Goal: Information Seeking & Learning: Learn about a topic

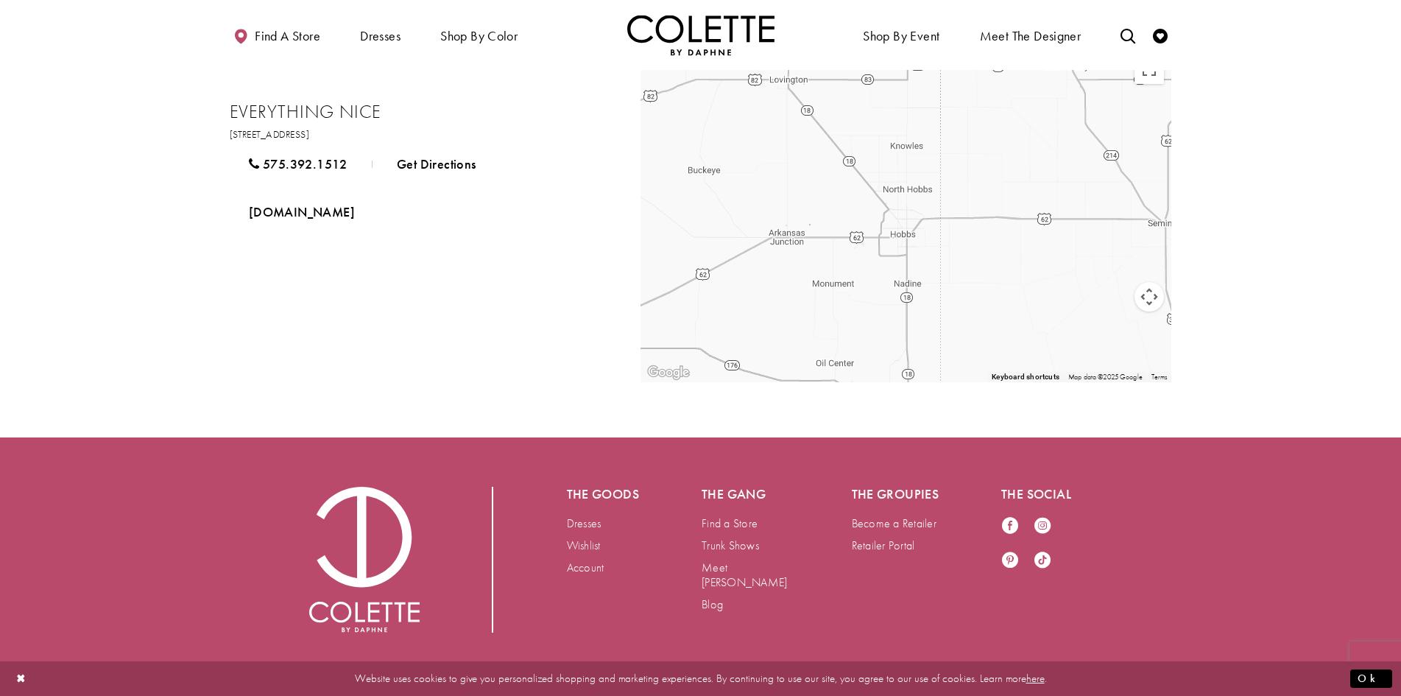
scroll to position [70, 0]
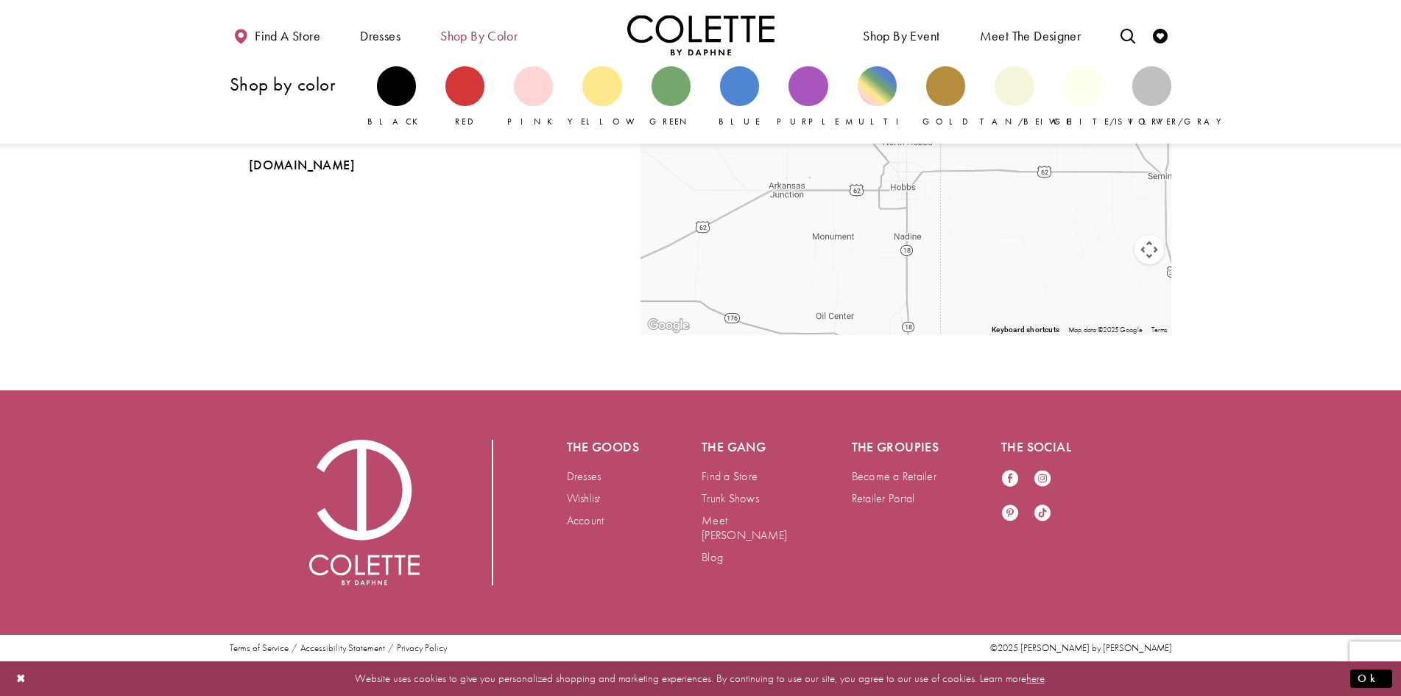
click at [477, 35] on span "Shop by color" at bounding box center [478, 36] width 77 height 15
click at [543, 116] on span "Pink" at bounding box center [533, 122] width 53 height 12
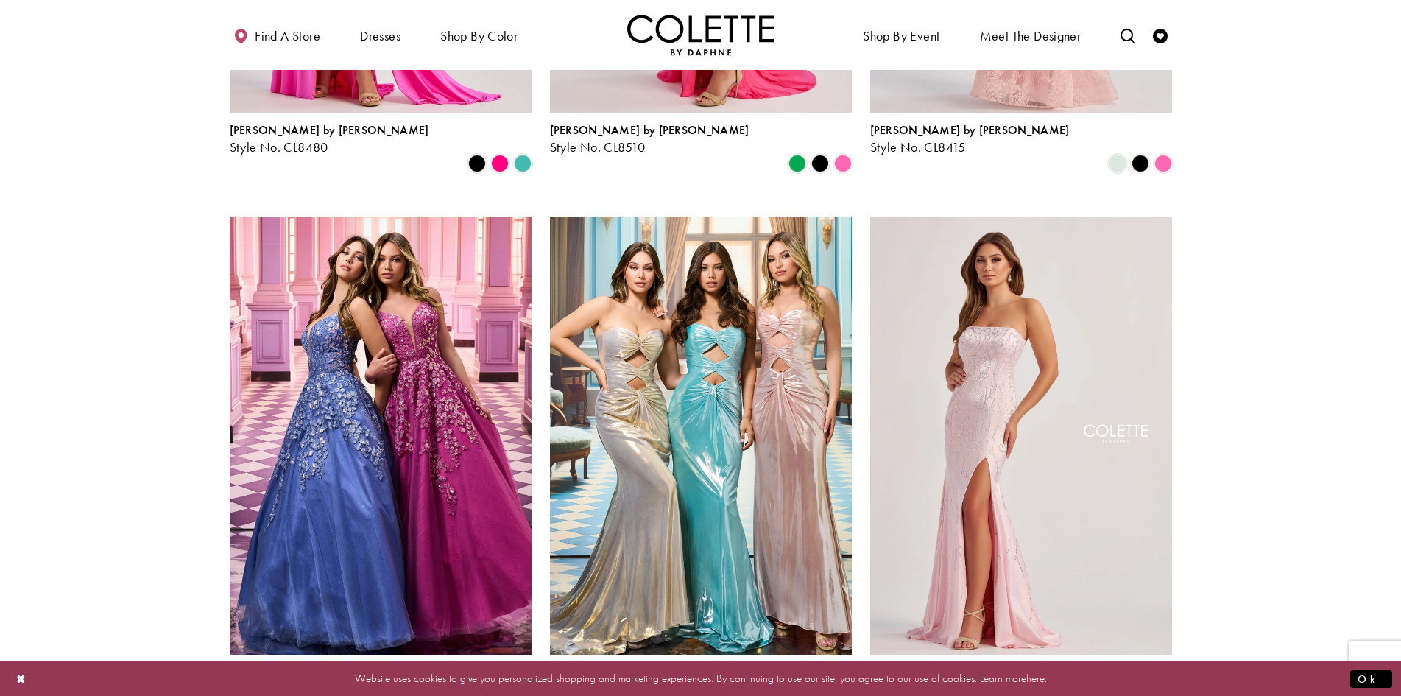
scroll to position [1071, 0]
click at [192, 426] on section at bounding box center [700, 556] width 1401 height 2918
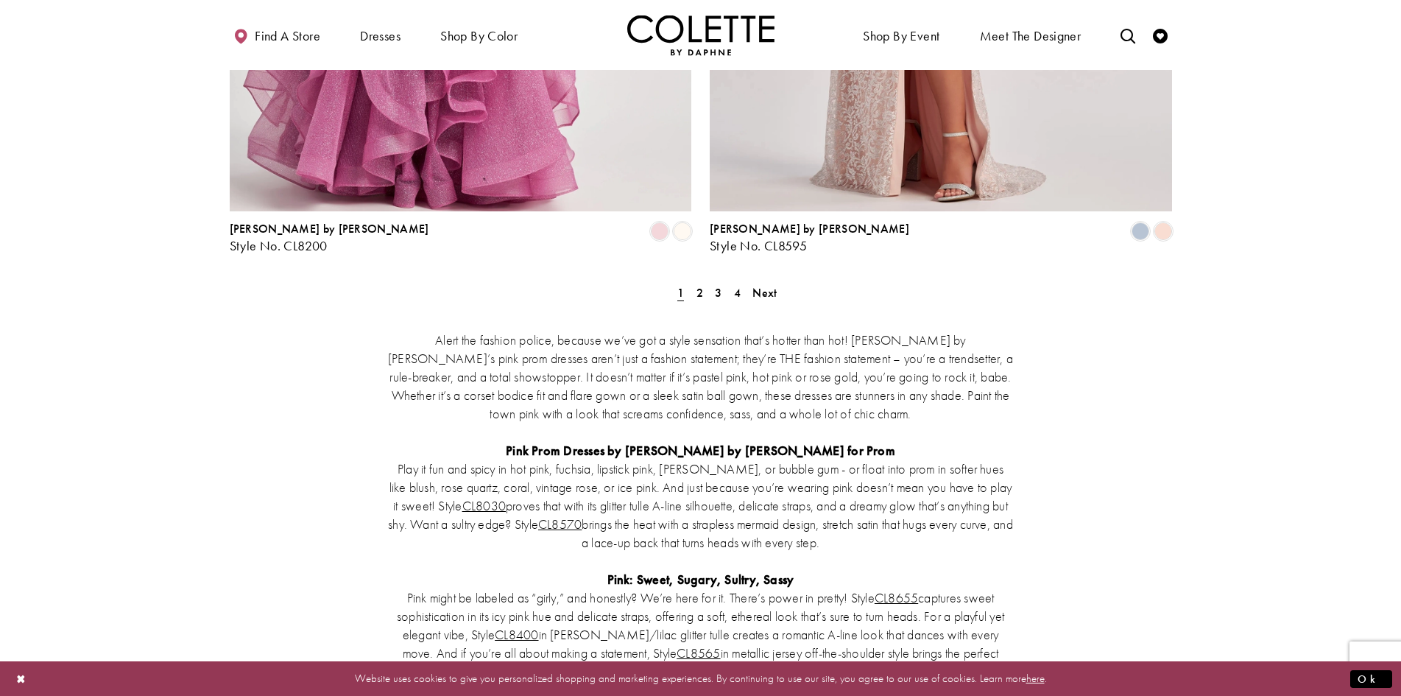
scroll to position [2829, 0]
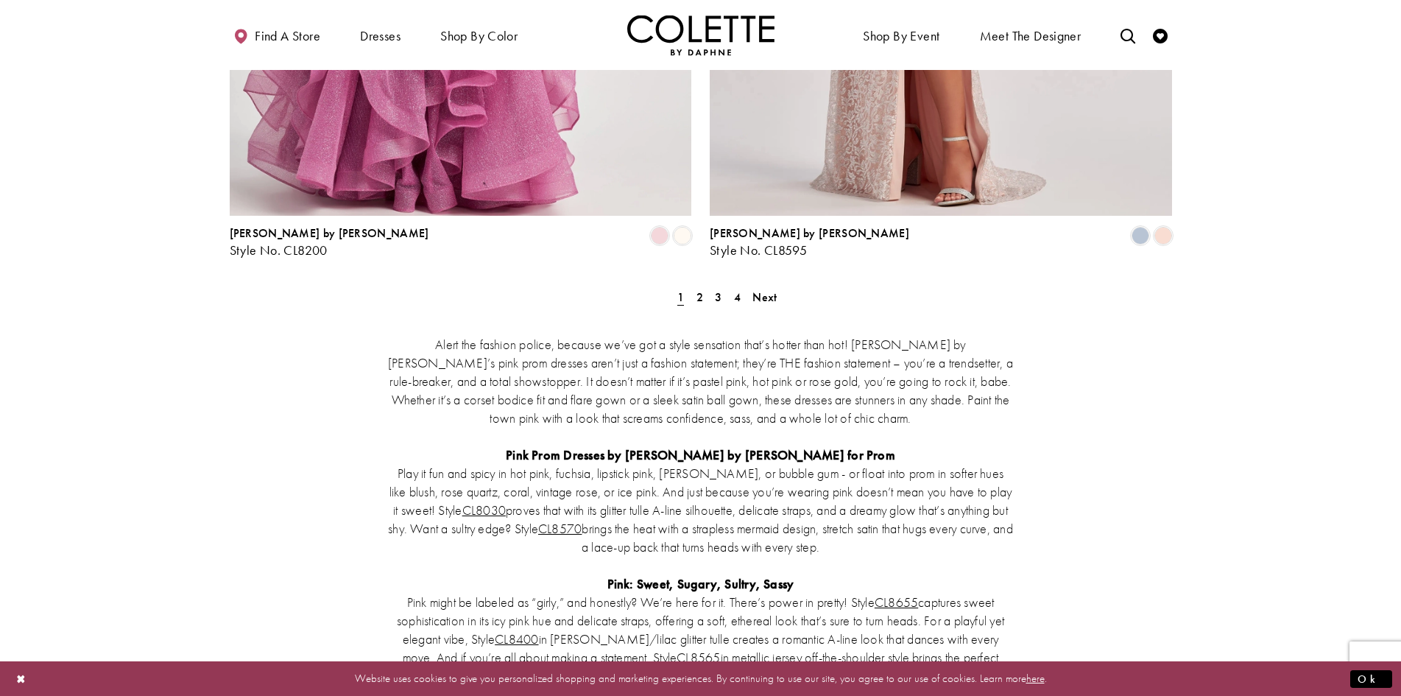
click at [699, 303] on div "Alert the fashion police, because we’ve got a style sensation that’s hotter tha…" at bounding box center [701, 591] width 942 height 576
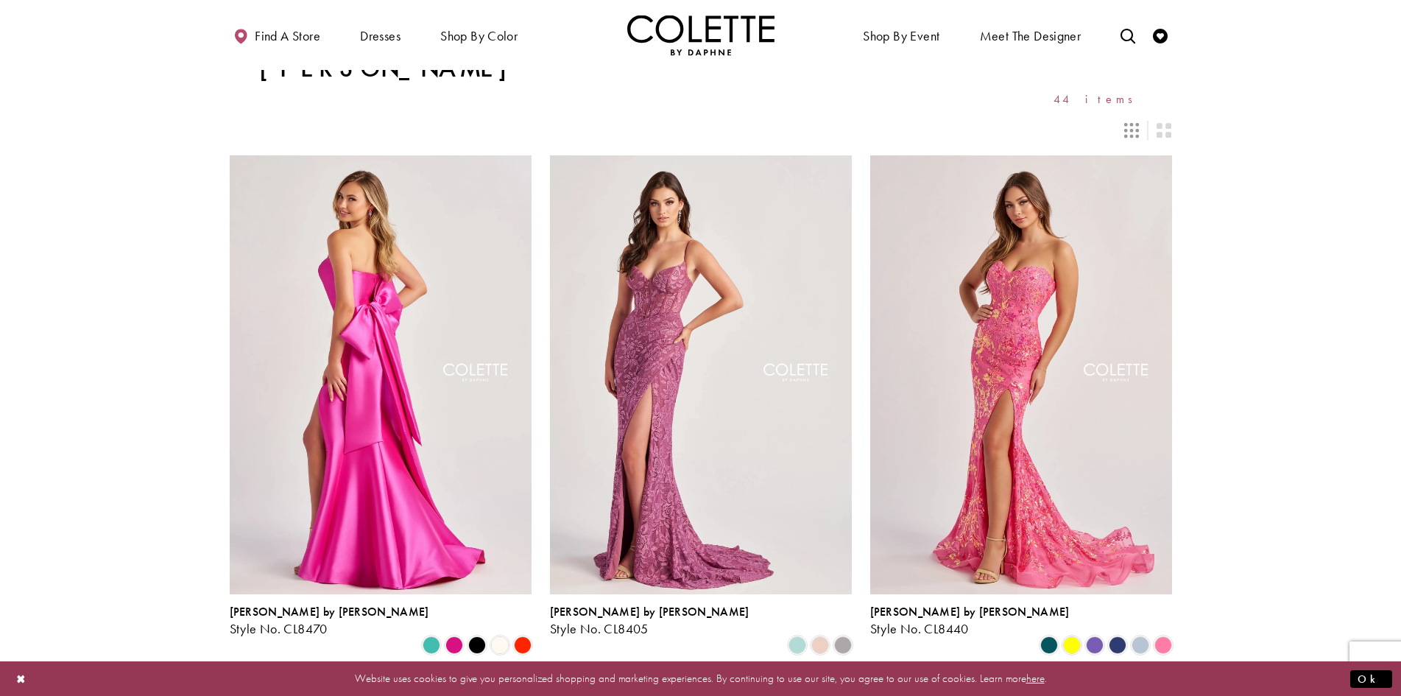
scroll to position [0, 0]
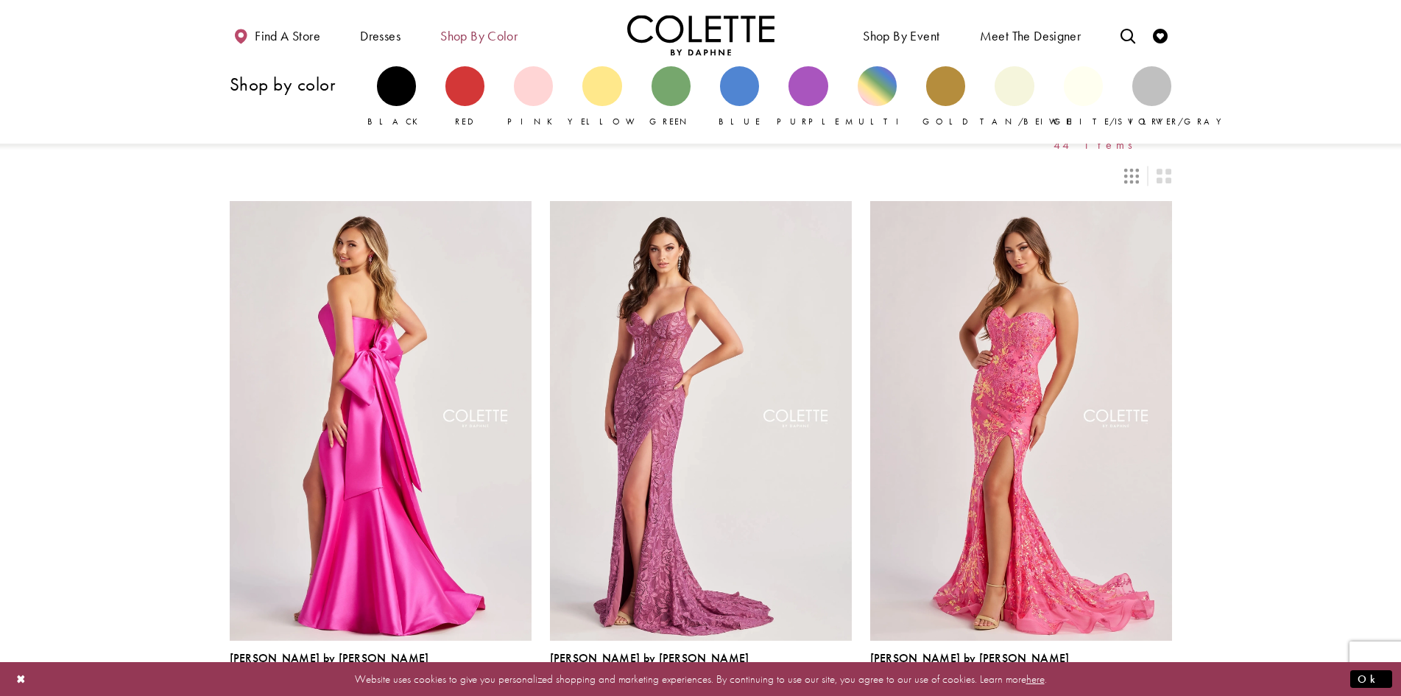
click at [479, 142] on div "Shop by color Black Red Pink Yellow" at bounding box center [701, 99] width 942 height 88
click at [459, 94] on div "Primary block" at bounding box center [464, 85] width 39 height 39
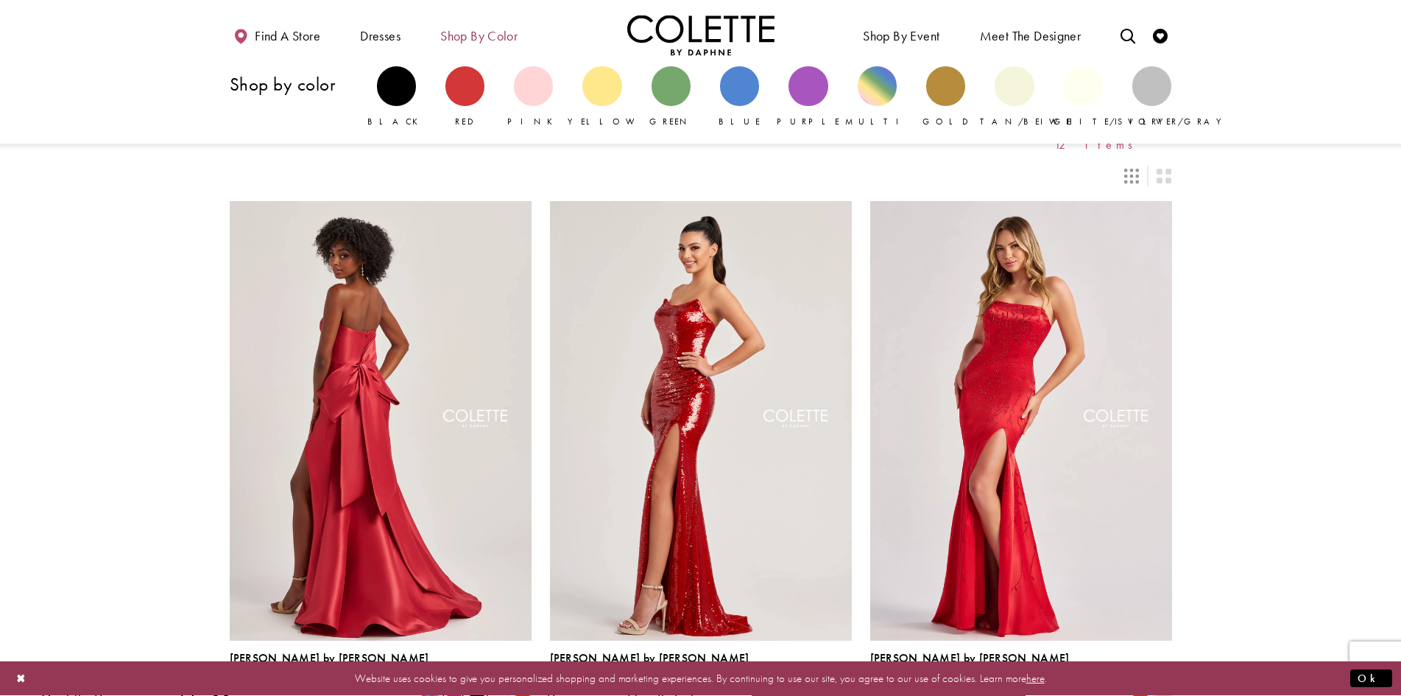
click at [511, 24] on span "Shop by color" at bounding box center [479, 35] width 85 height 40
click at [683, 102] on link "Green" at bounding box center [671, 97] width 39 height 62
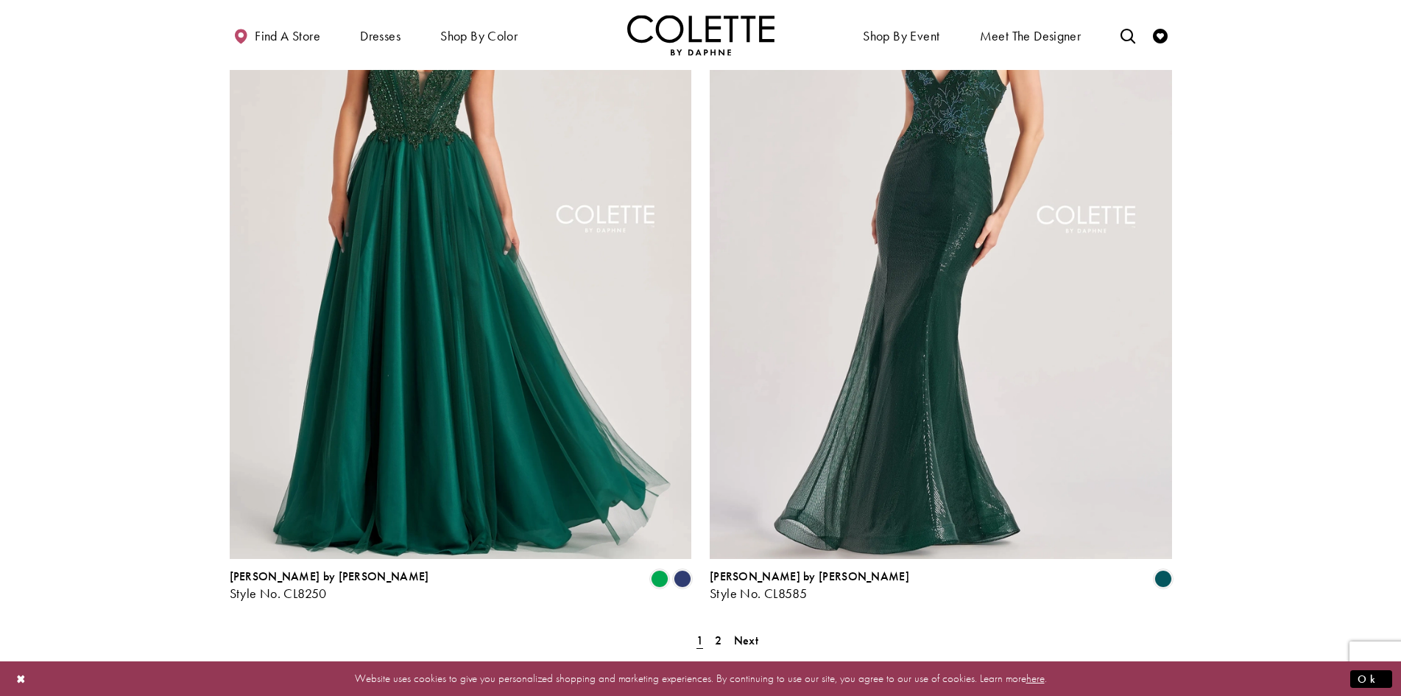
scroll to position [2476, 0]
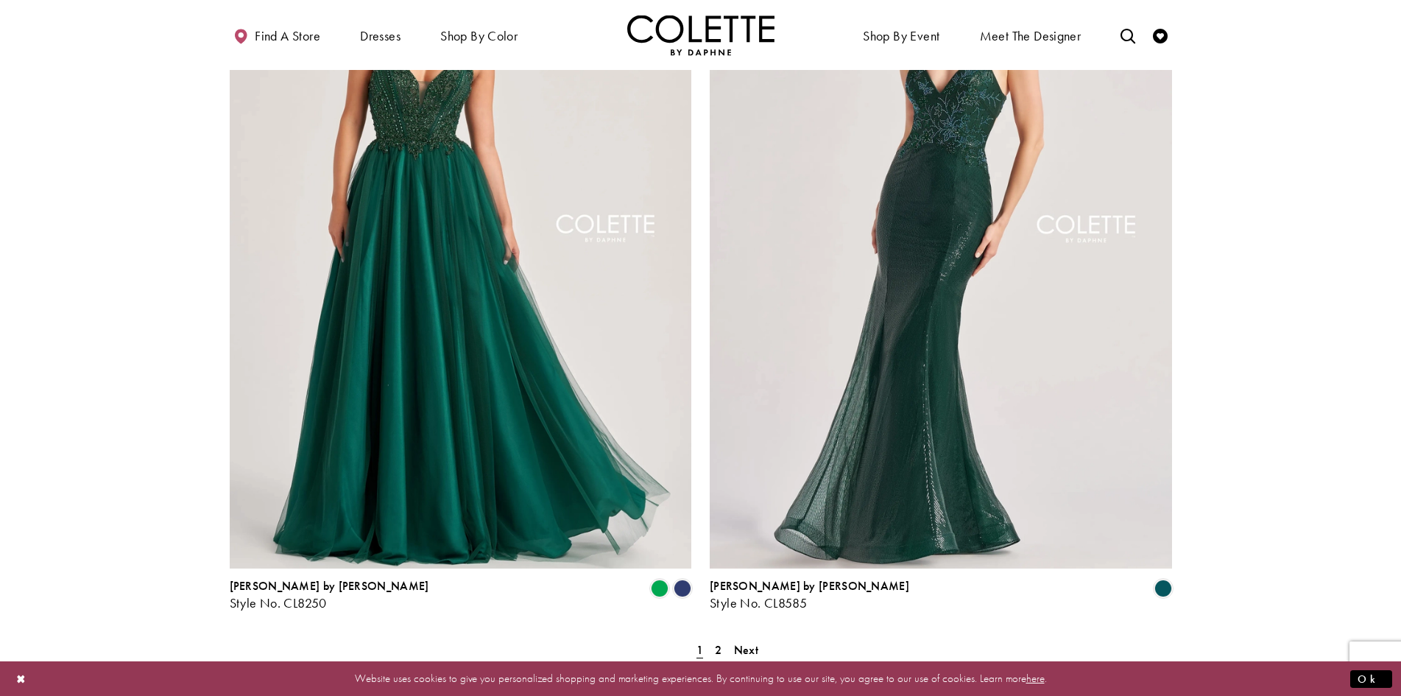
click at [752, 642] on span "Next" at bounding box center [746, 649] width 24 height 15
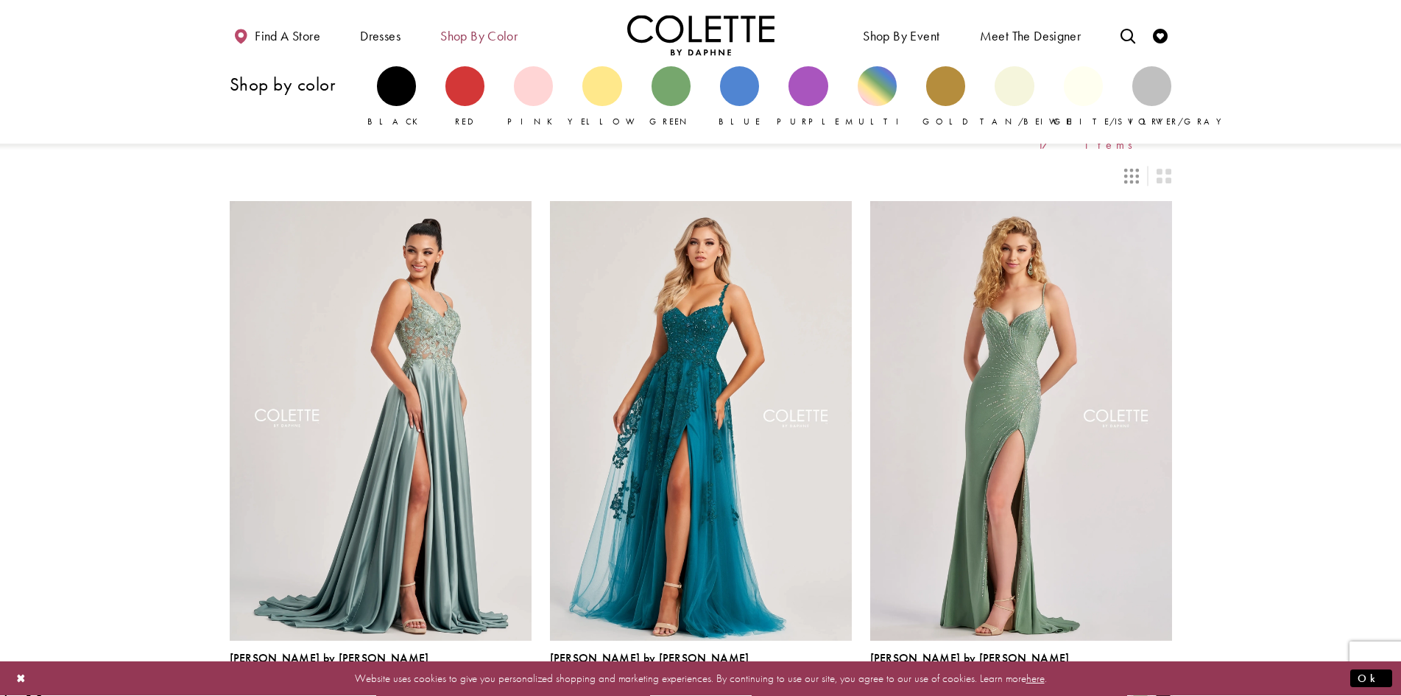
click at [489, 30] on span "Shop by color" at bounding box center [478, 36] width 77 height 15
click at [733, 97] on div "Primary block" at bounding box center [739, 85] width 39 height 39
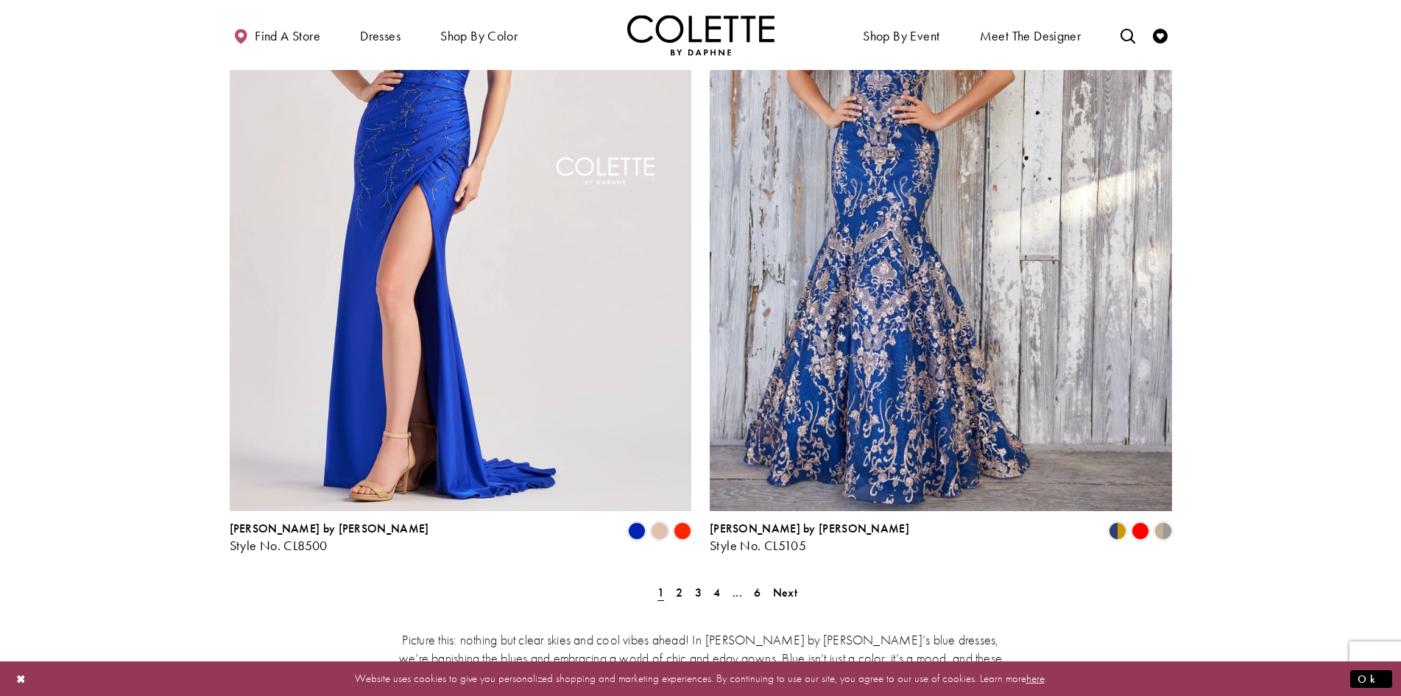
scroll to position [2529, 0]
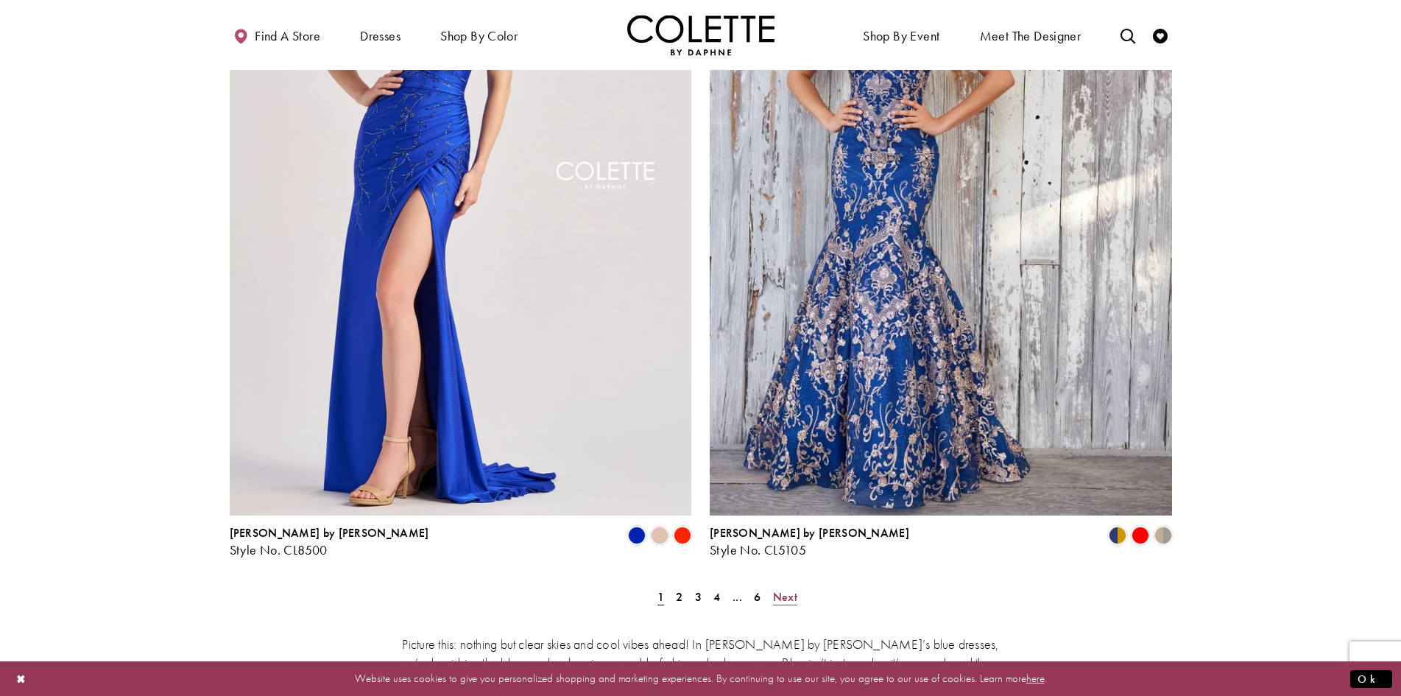
click at [794, 586] on link "Next" at bounding box center [785, 596] width 33 height 21
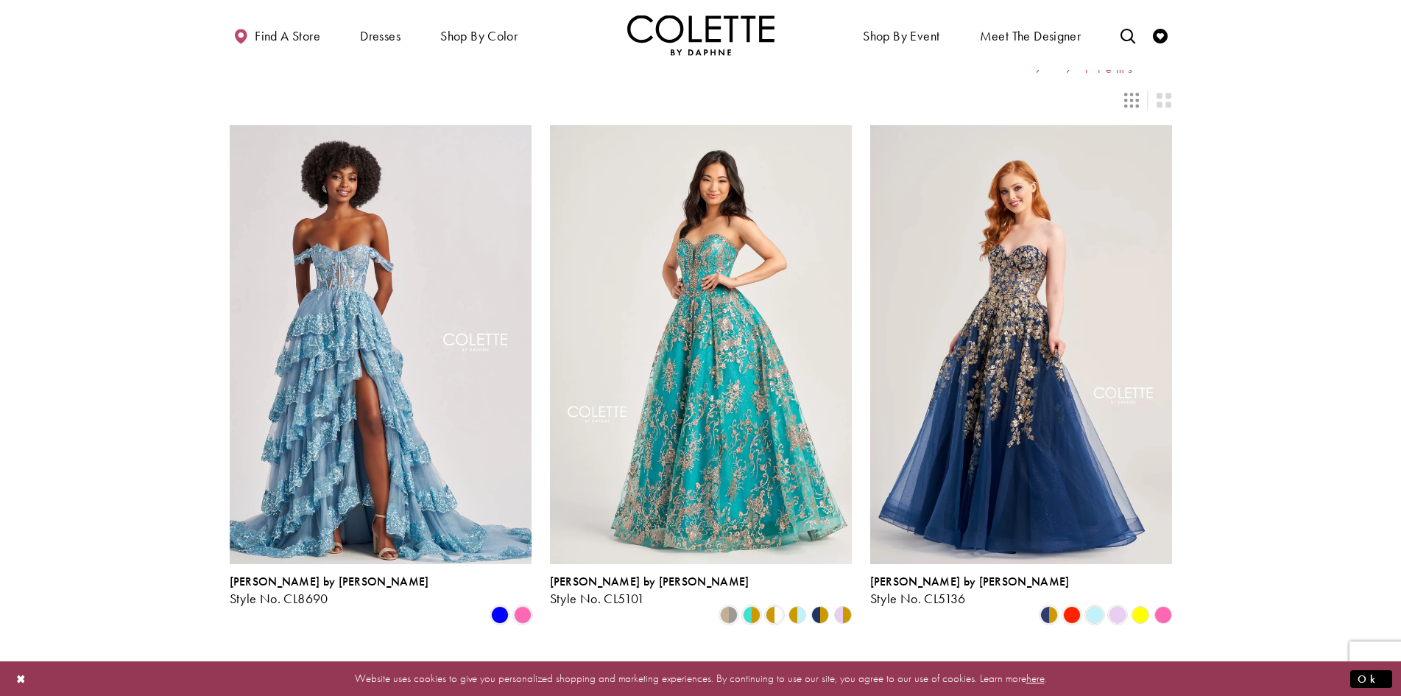
scroll to position [77, 0]
click at [685, 243] on img "Visit Colette by Daphne Style No. CL5101 Page" at bounding box center [701, 343] width 302 height 439
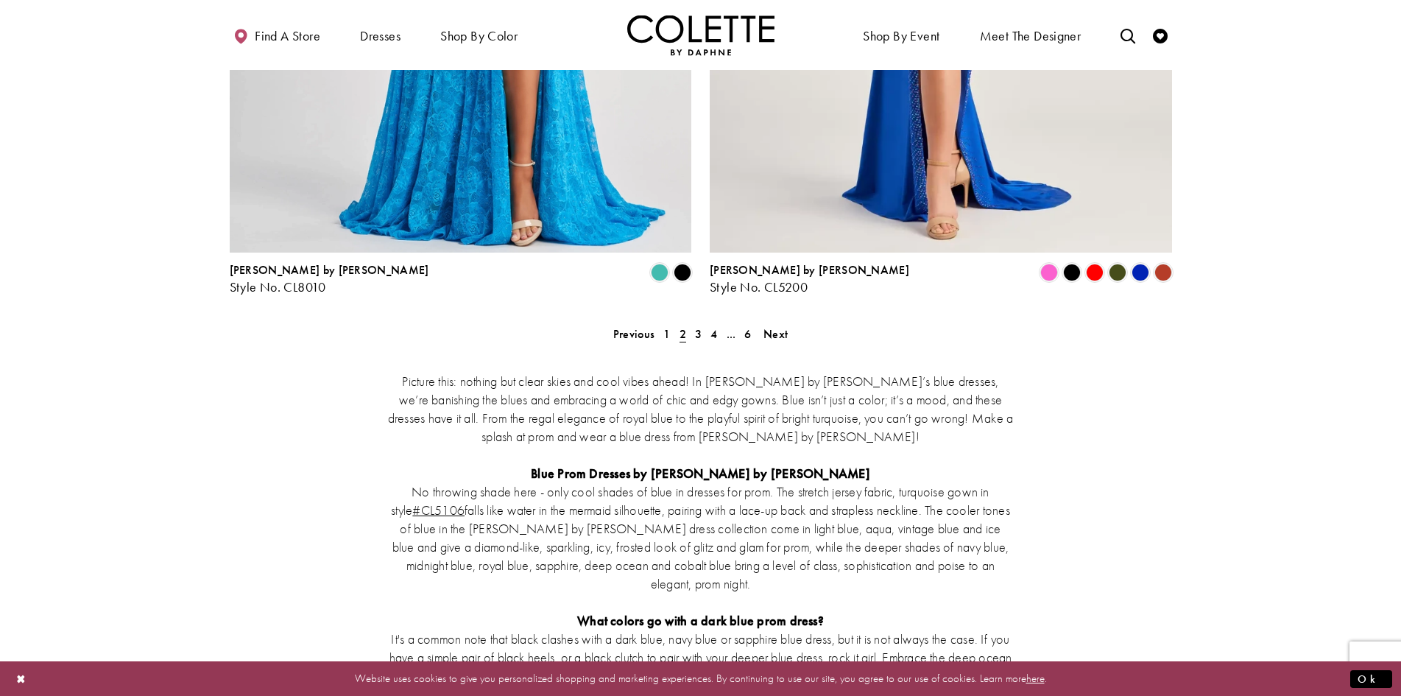
scroll to position [2790, 0]
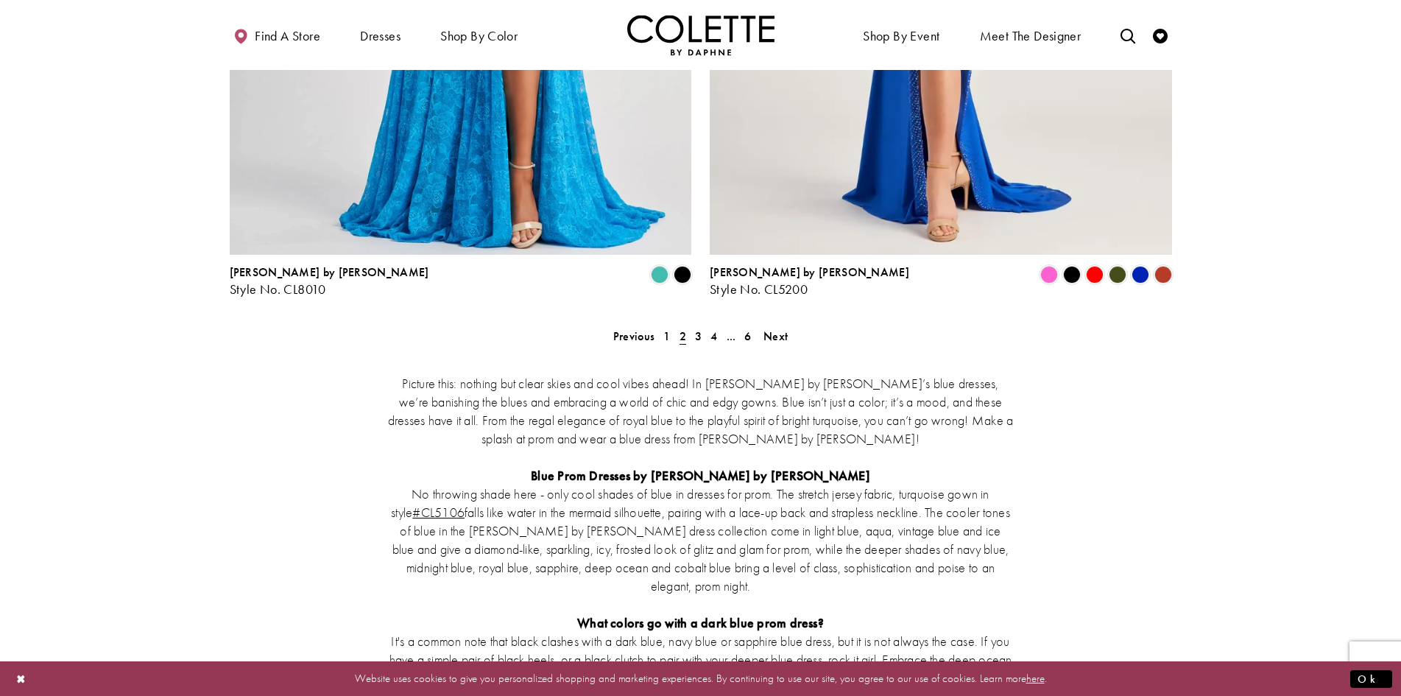
click at [777, 342] on div "Picture this: nothing but clear skies and cool vibes ahead! In Colette by Daphn…" at bounding box center [701, 630] width 942 height 576
click at [788, 325] on link "Next" at bounding box center [775, 335] width 33 height 21
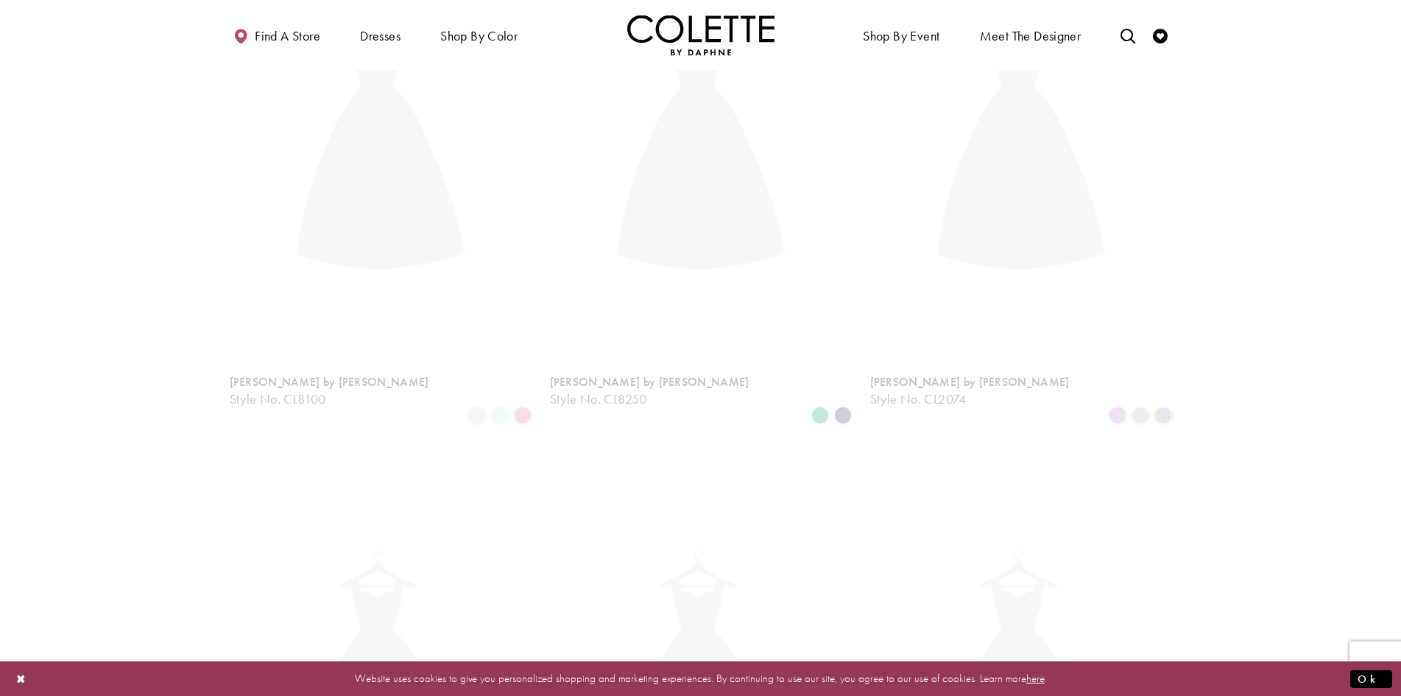
scroll to position [80, 0]
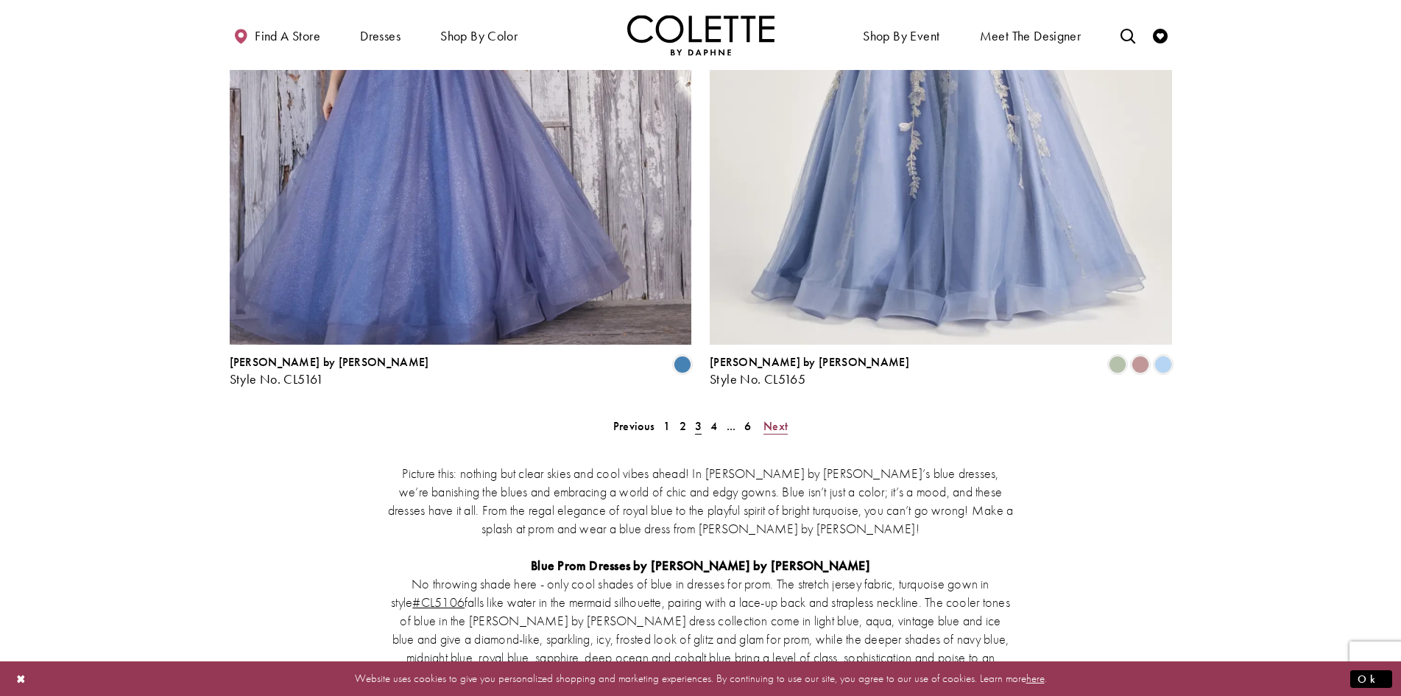
click at [775, 418] on span "Next" at bounding box center [775, 425] width 24 height 15
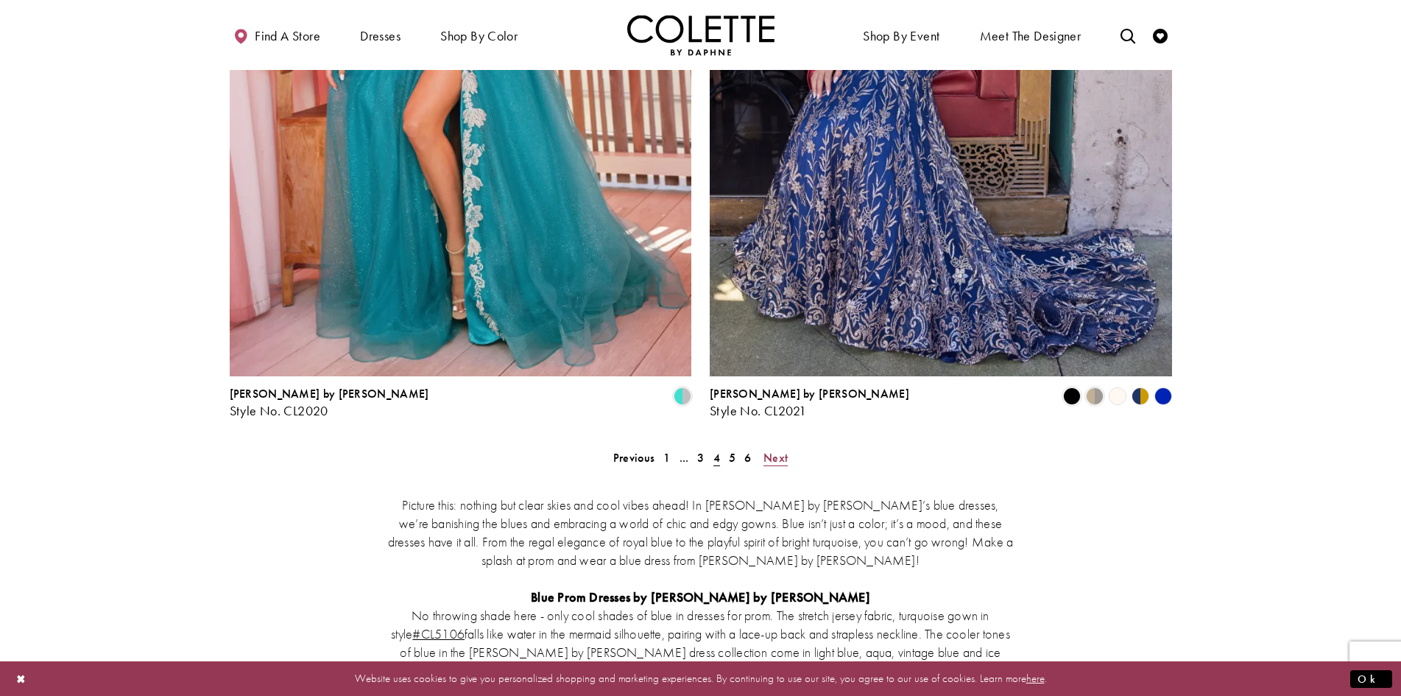
scroll to position [2681, 0]
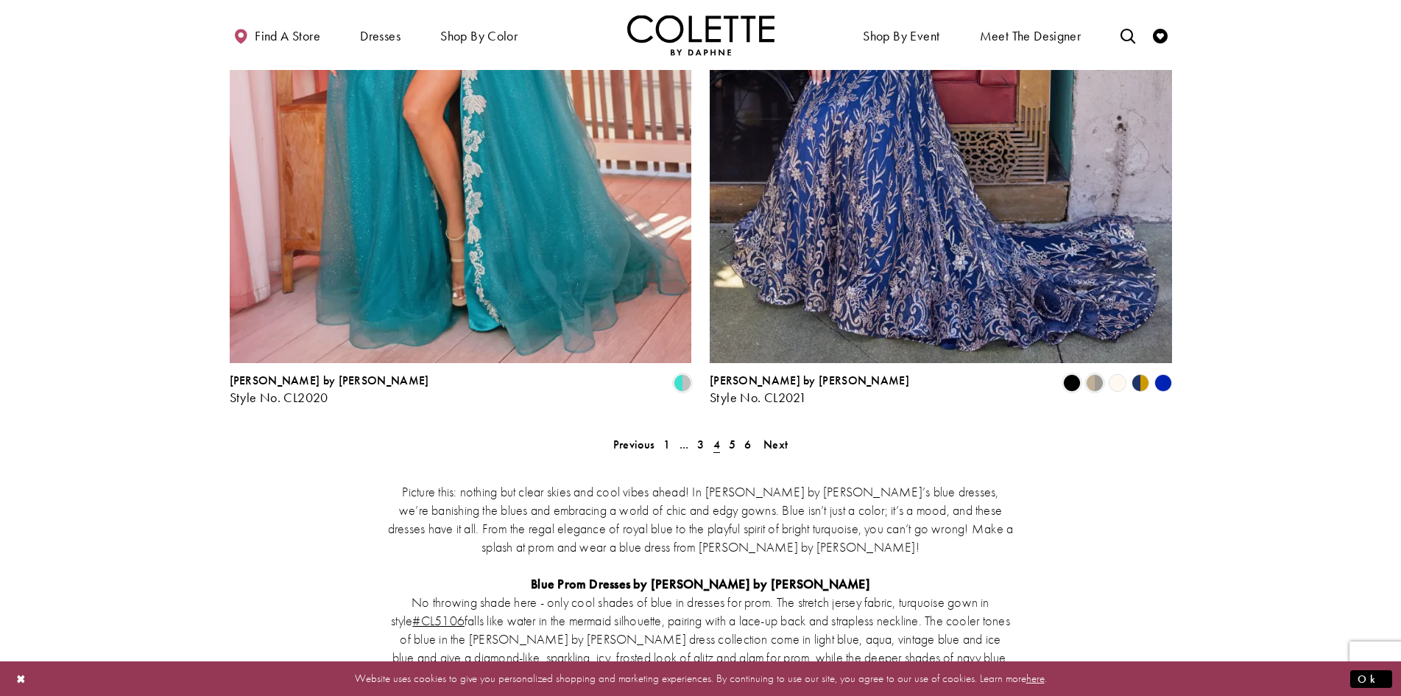
click at [777, 437] on span "Next" at bounding box center [775, 444] width 24 height 15
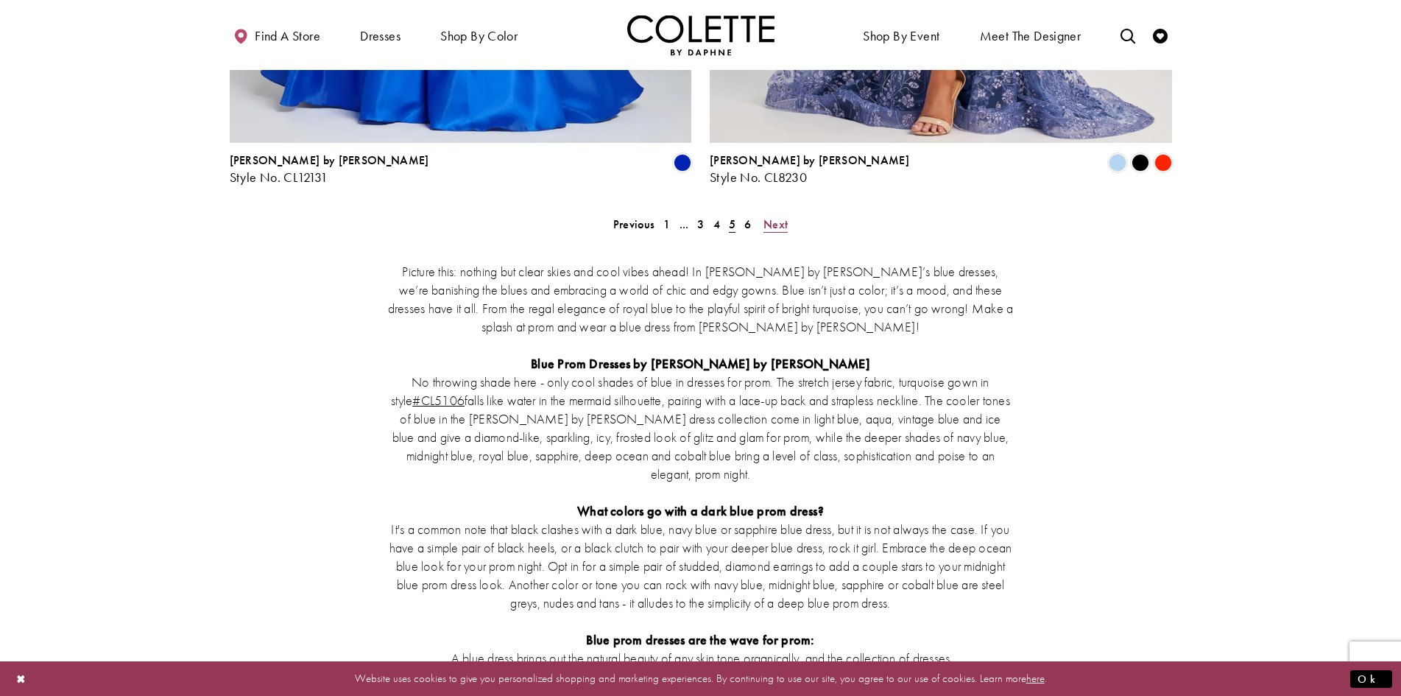
scroll to position [2859, 0]
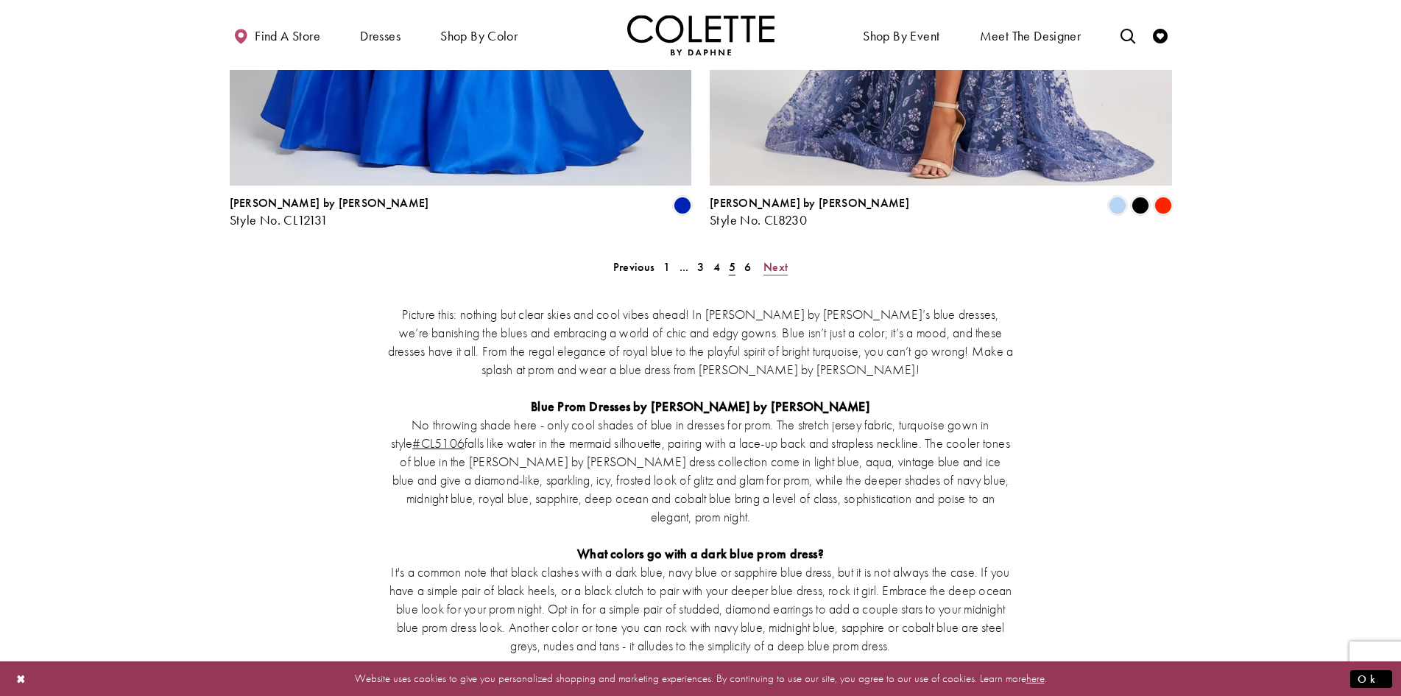
click at [787, 259] on span "Next" at bounding box center [775, 266] width 24 height 15
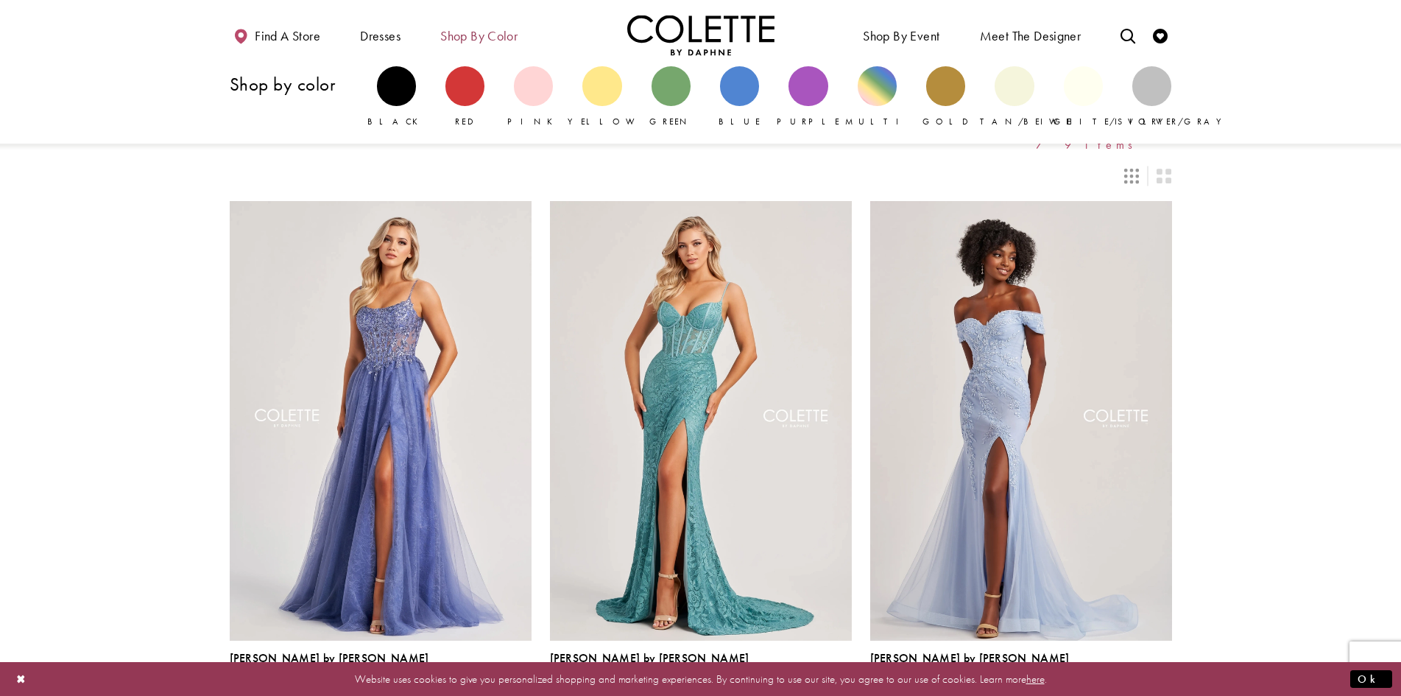
click at [494, 24] on span "Shop by color" at bounding box center [479, 35] width 85 height 40
click at [881, 91] on div "Primary block" at bounding box center [877, 85] width 39 height 39
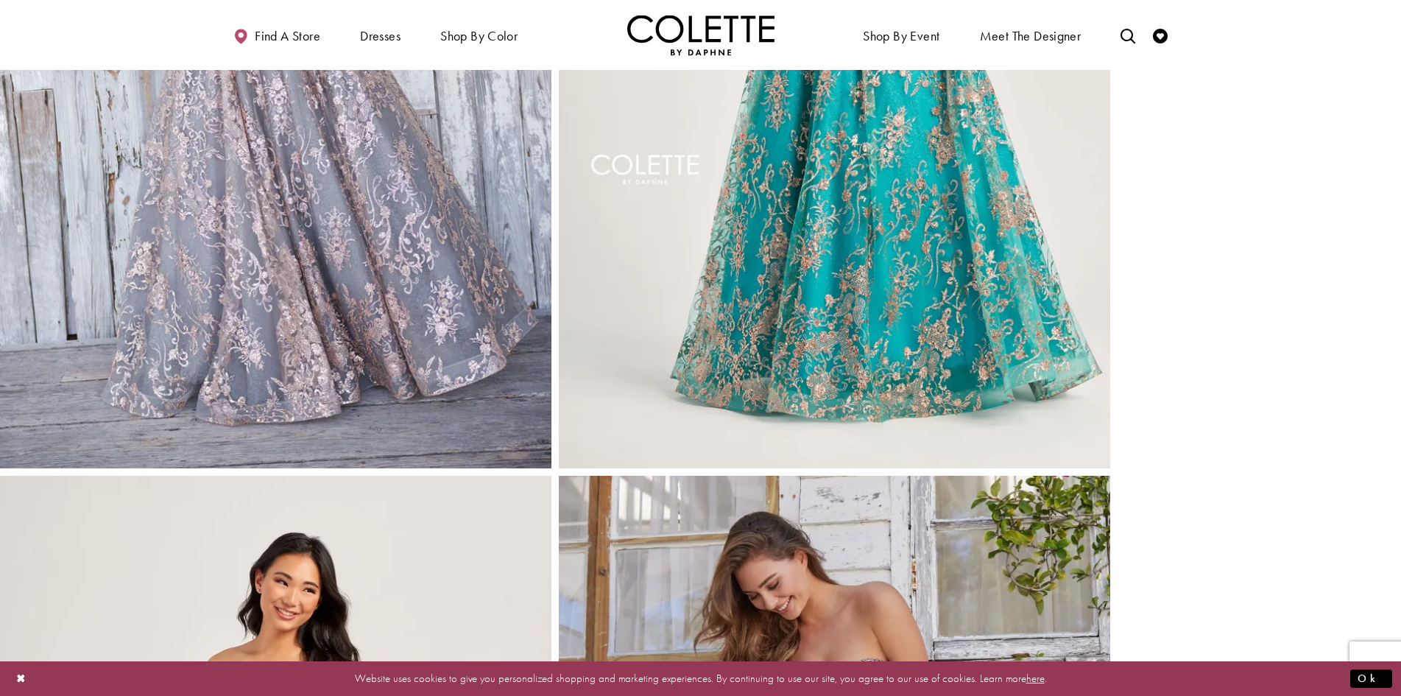
scroll to position [1271, 0]
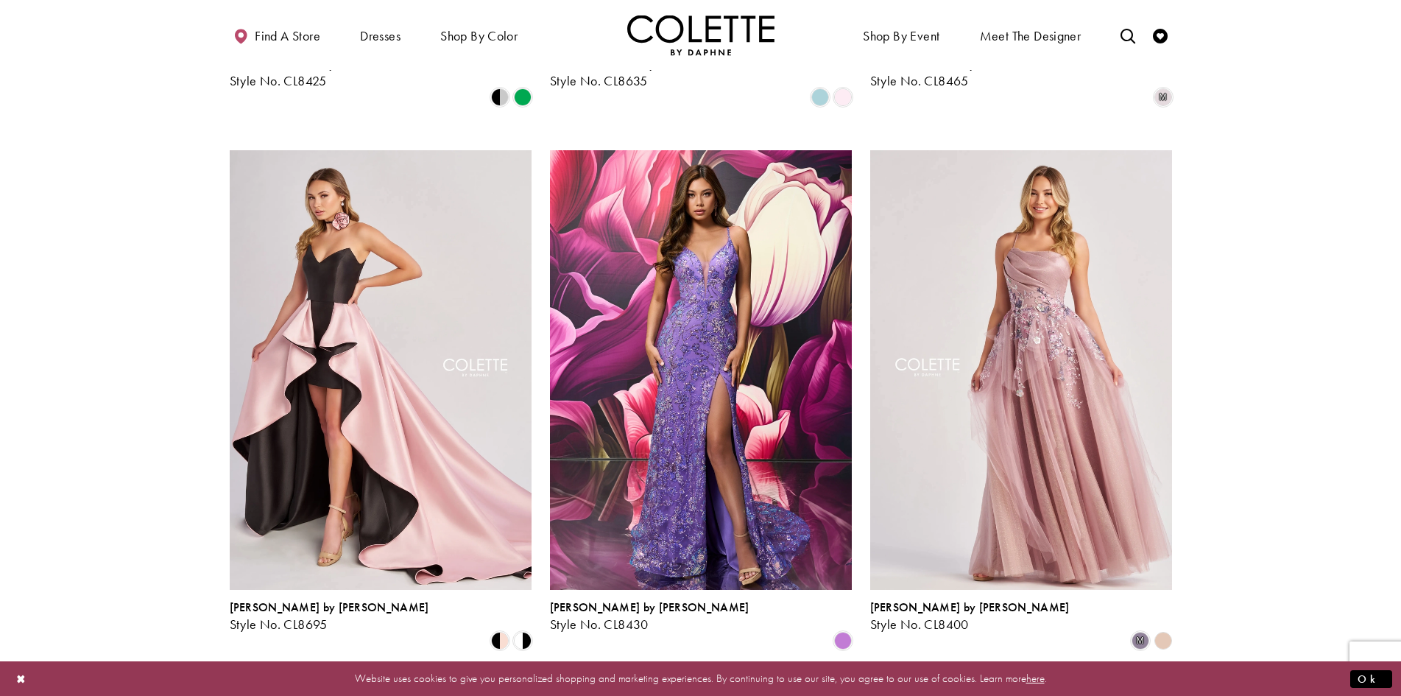
scroll to position [607, 0]
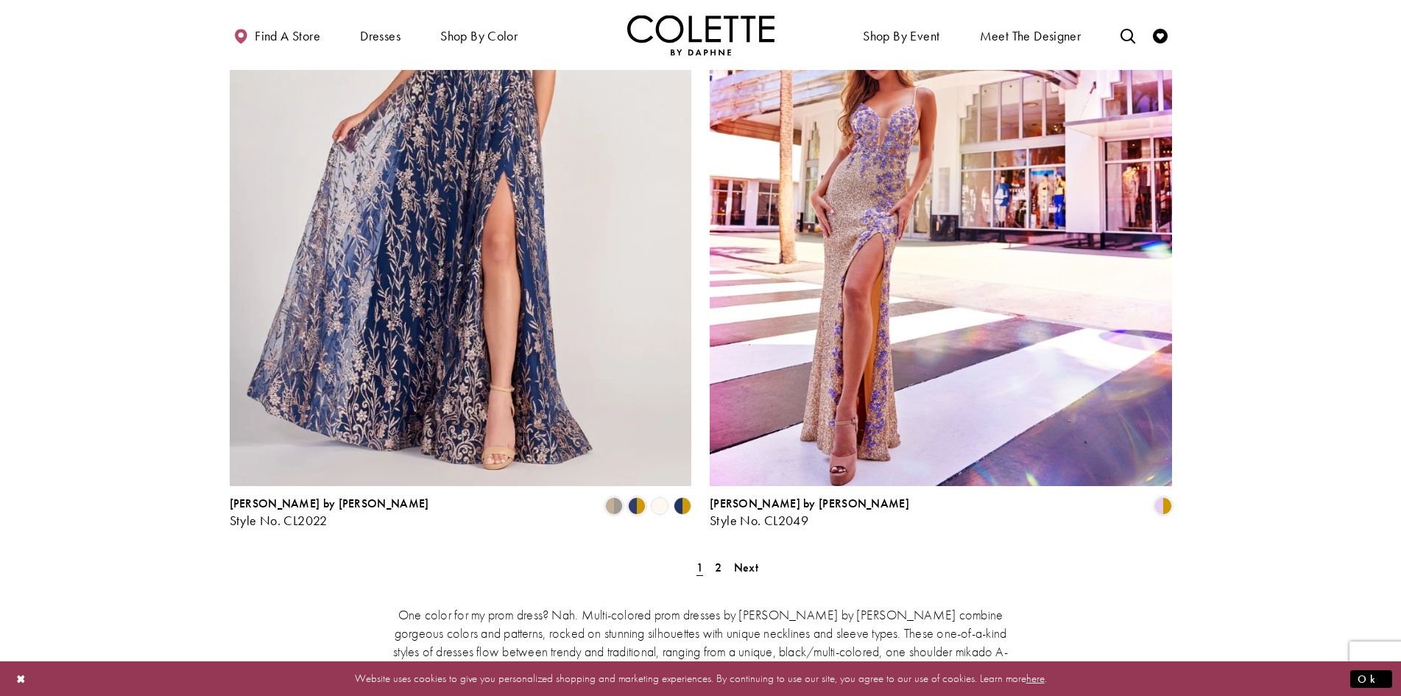
scroll to position [2587, 0]
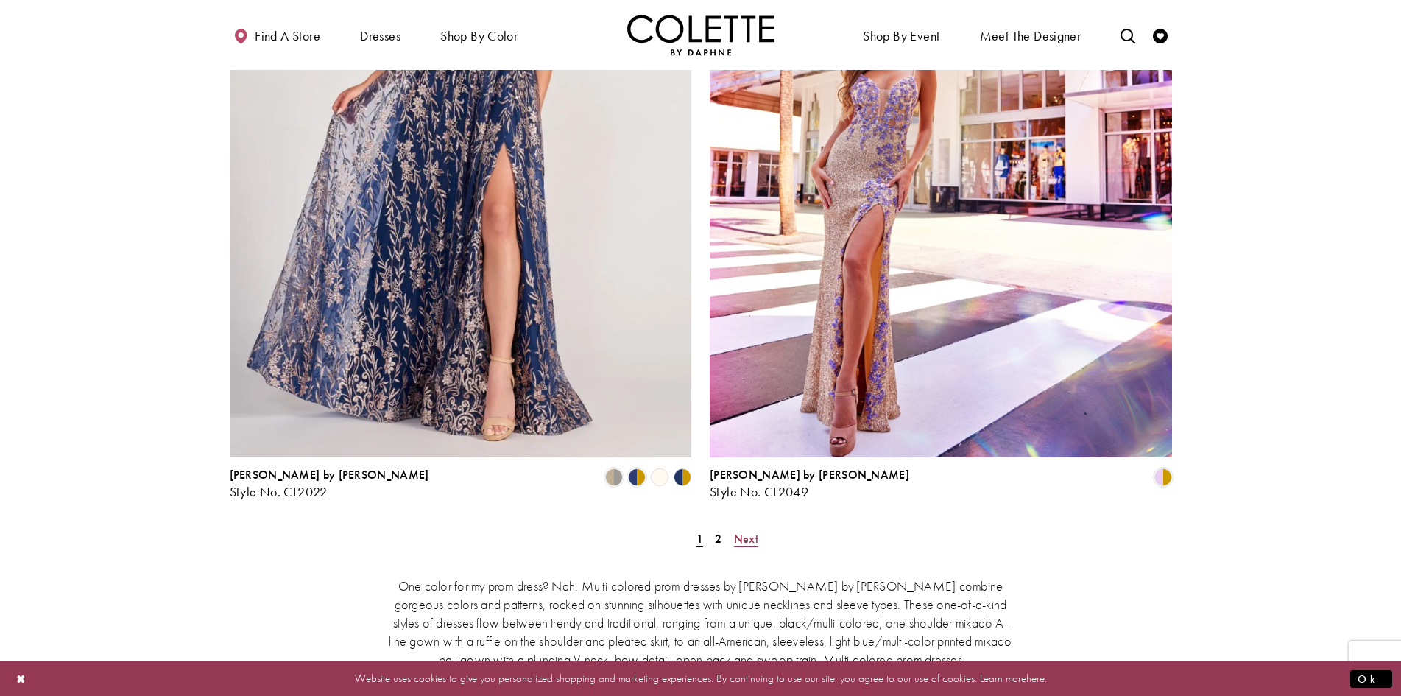
click at [738, 531] on span "Next" at bounding box center [746, 538] width 24 height 15
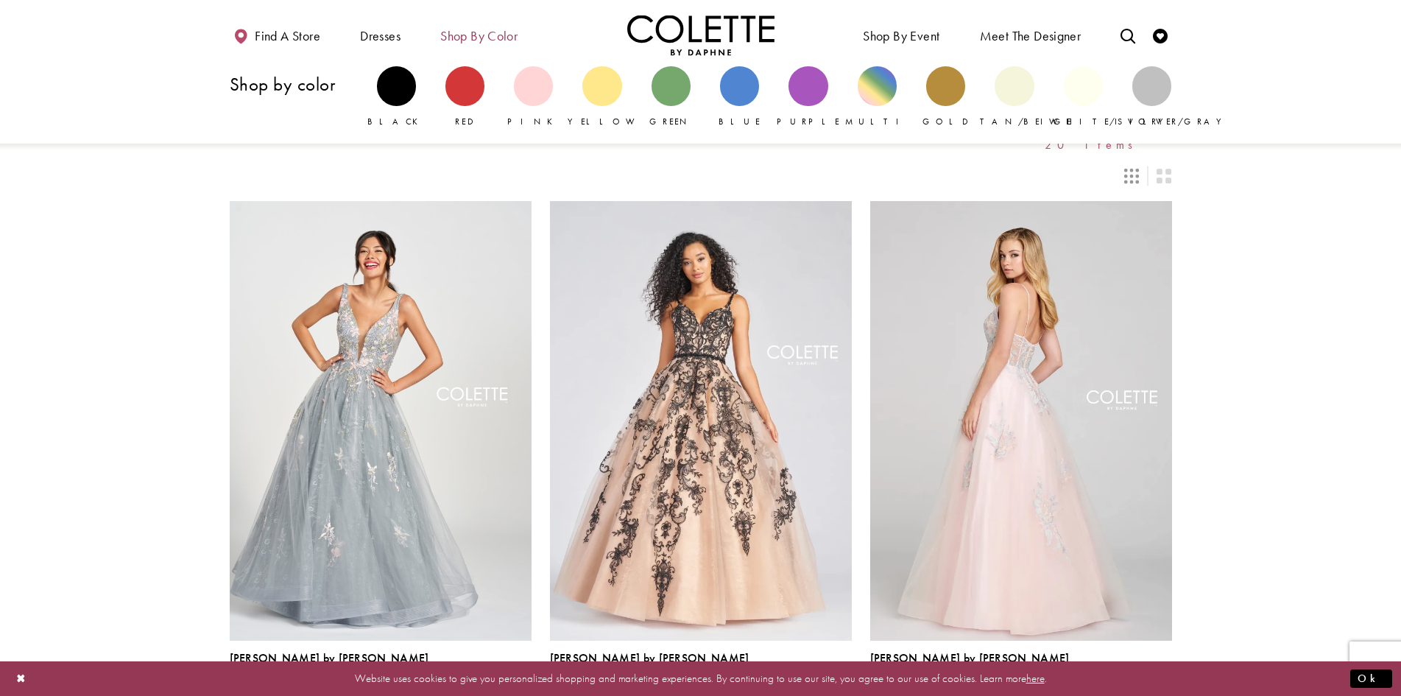
click at [478, 38] on span "Shop by color" at bounding box center [478, 36] width 77 height 15
click at [807, 85] on div "Primary block" at bounding box center [808, 85] width 39 height 39
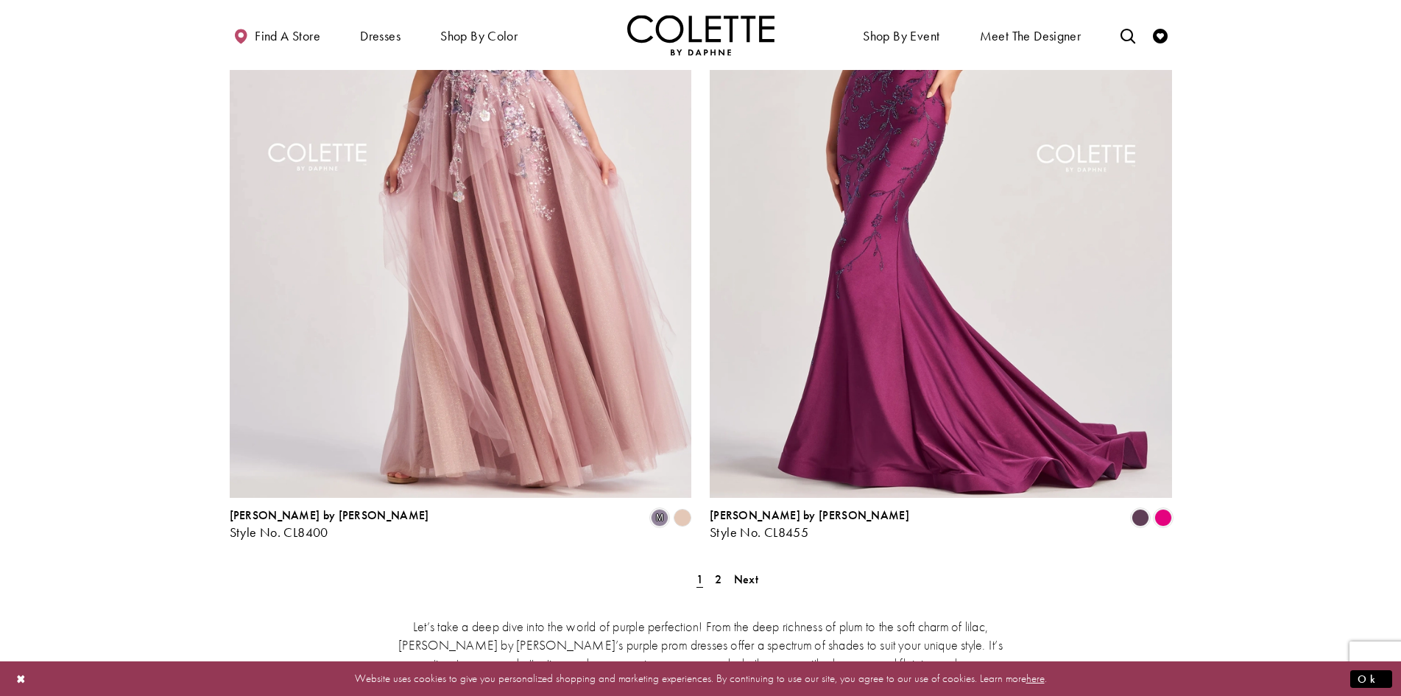
scroll to position [2599, 0]
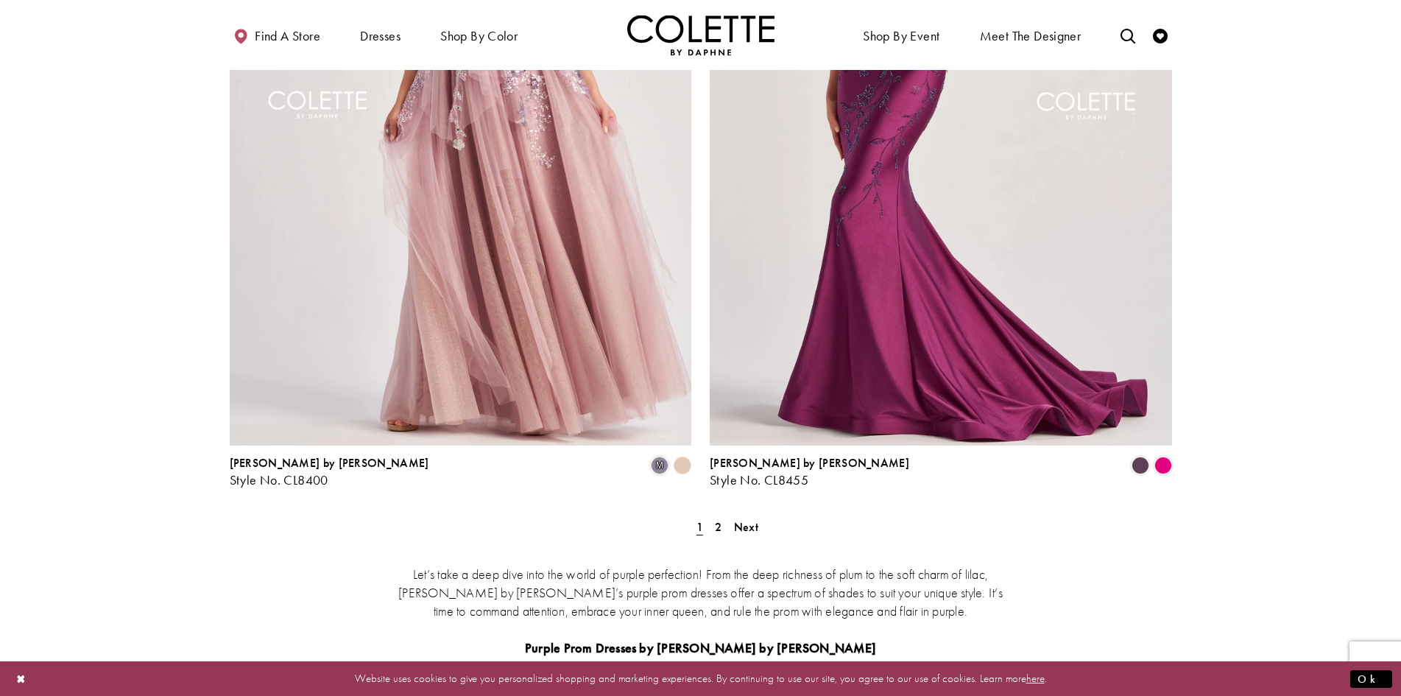
click at [750, 519] on span "Next" at bounding box center [746, 526] width 24 height 15
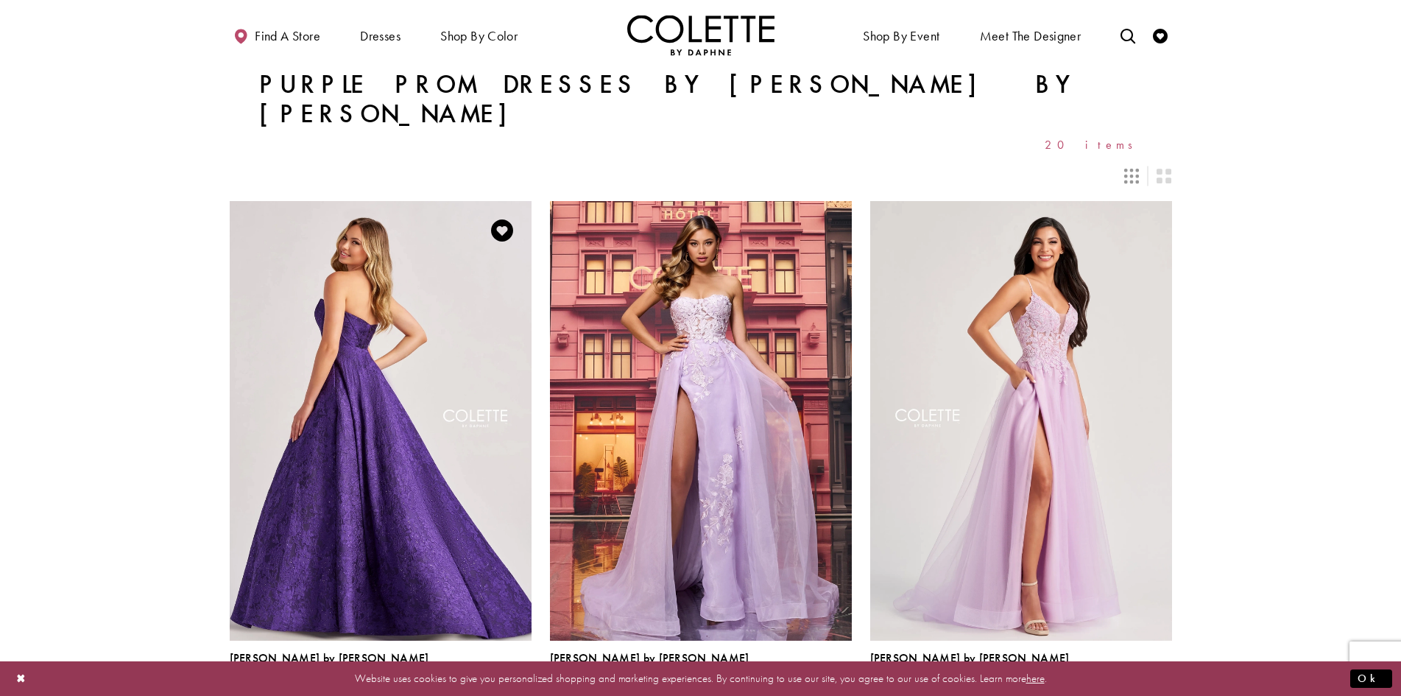
click at [420, 340] on img "Visit Colette by Daphne Style No. CL8675 Page" at bounding box center [381, 420] width 302 height 439
click at [420, 331] on img "Visit Colette by Daphne Style No. CL8675 Page" at bounding box center [381, 420] width 302 height 439
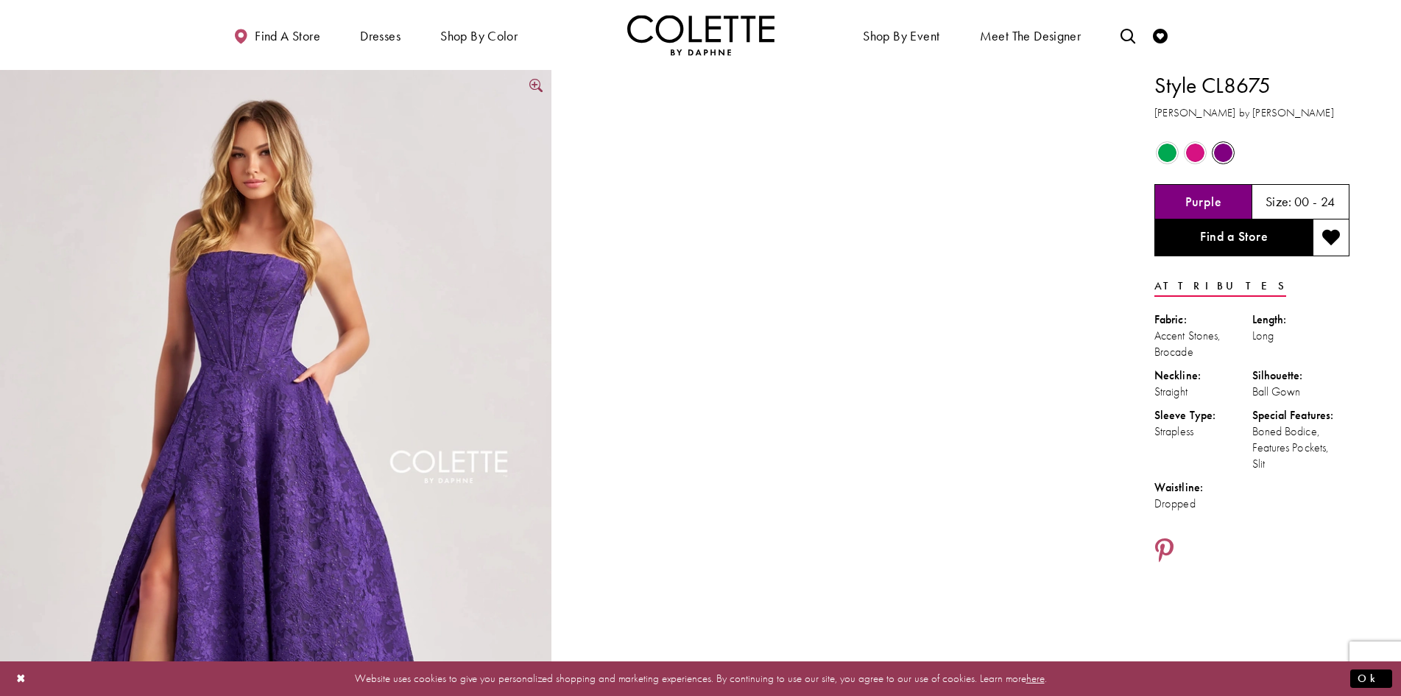
click at [407, 420] on img "Full size Style CL8675 Colette by Daphne #0 default Purple frontface vertical p…" at bounding box center [275, 484] width 551 height 828
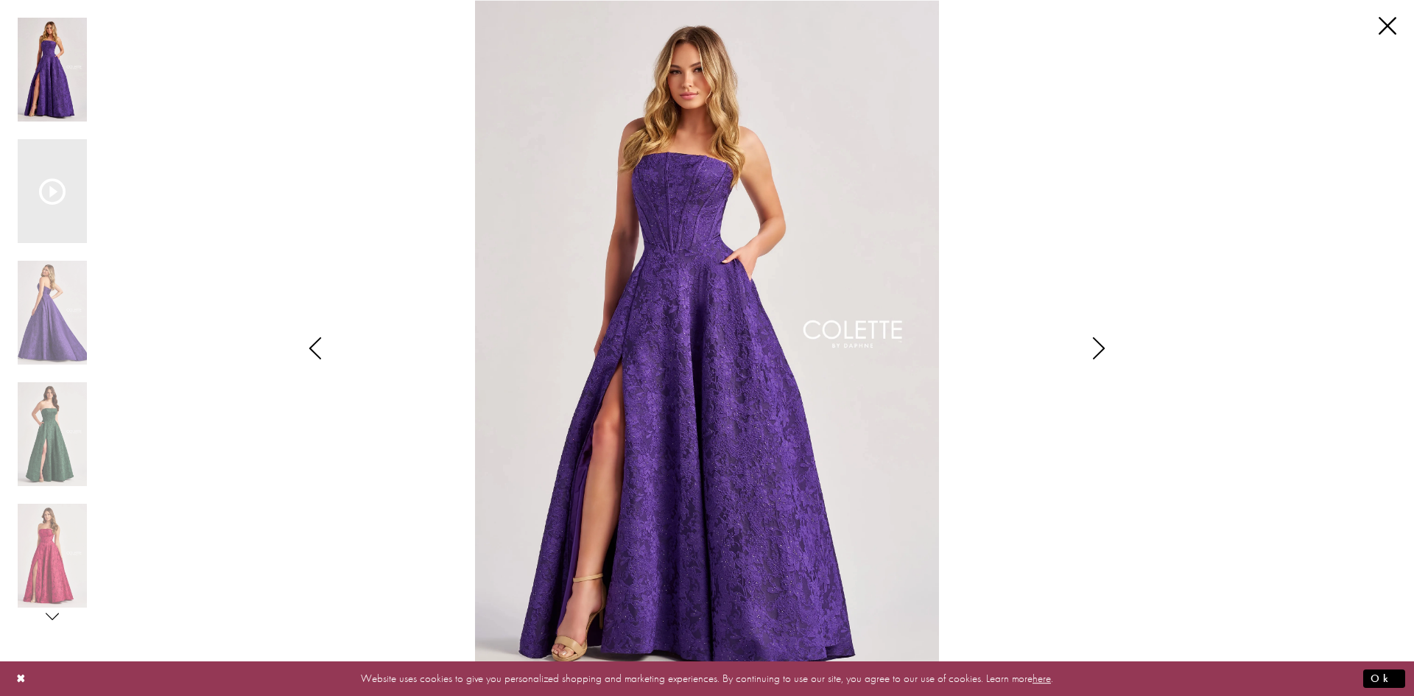
click at [1097, 347] on icon "Style CL8675 Colette by Daphne Views dialog" at bounding box center [1098, 348] width 37 height 22
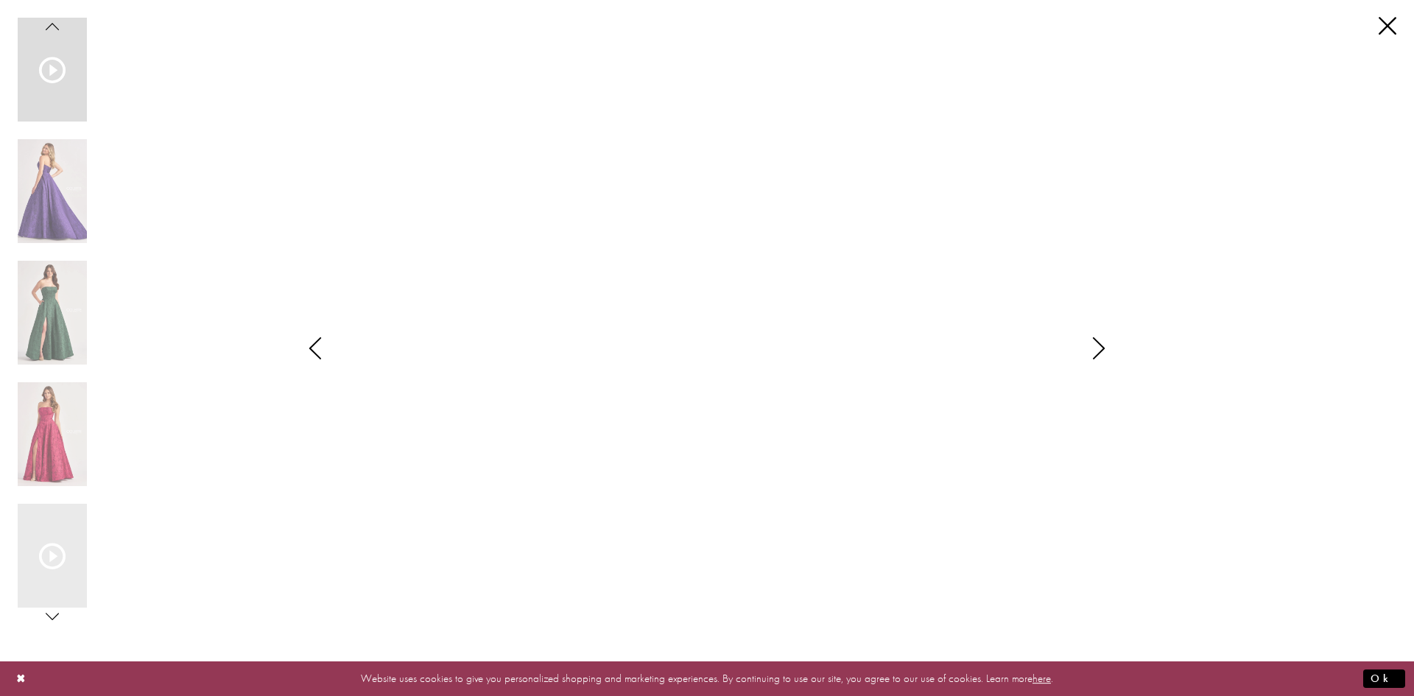
click at [1101, 349] on icon "Style CL8675 Colette by Daphne Views dialog" at bounding box center [1098, 348] width 37 height 22
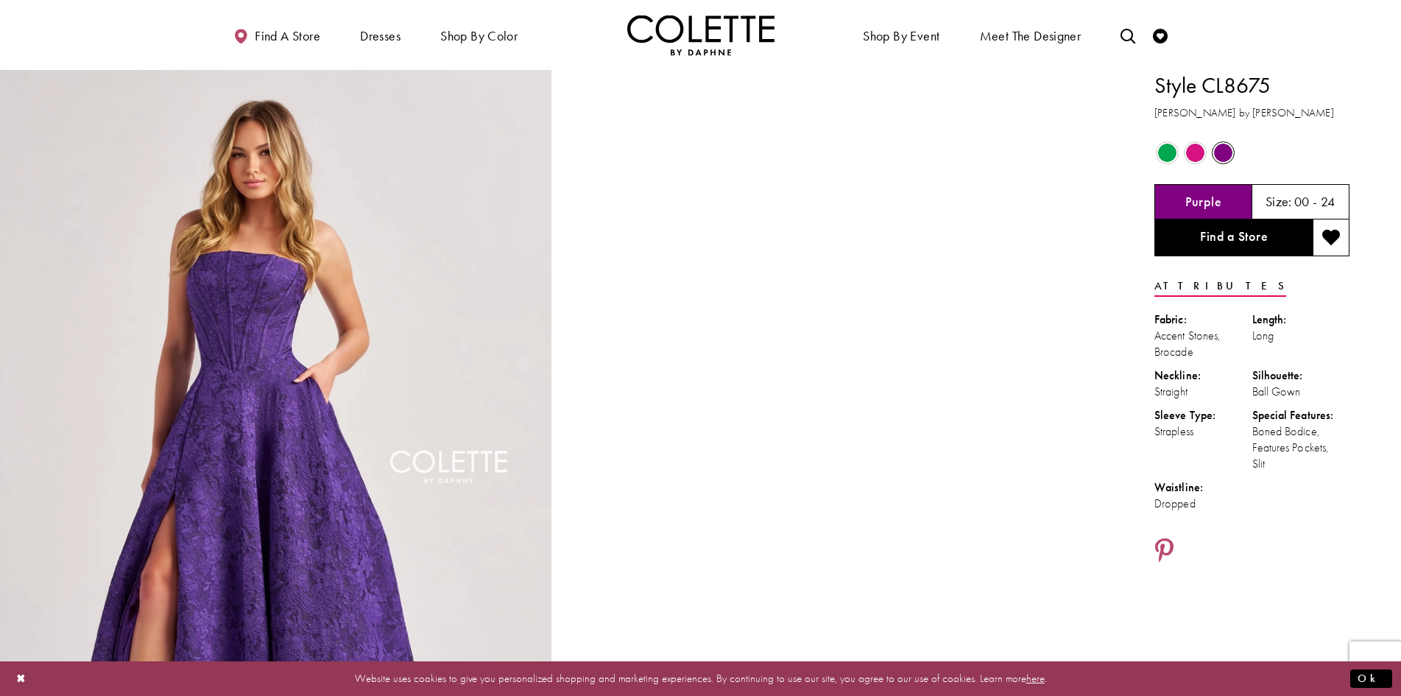
click at [1300, 199] on h5 "00 - 24" at bounding box center [1314, 201] width 41 height 15
click at [1231, 244] on link "Find a Store" at bounding box center [1233, 237] width 158 height 37
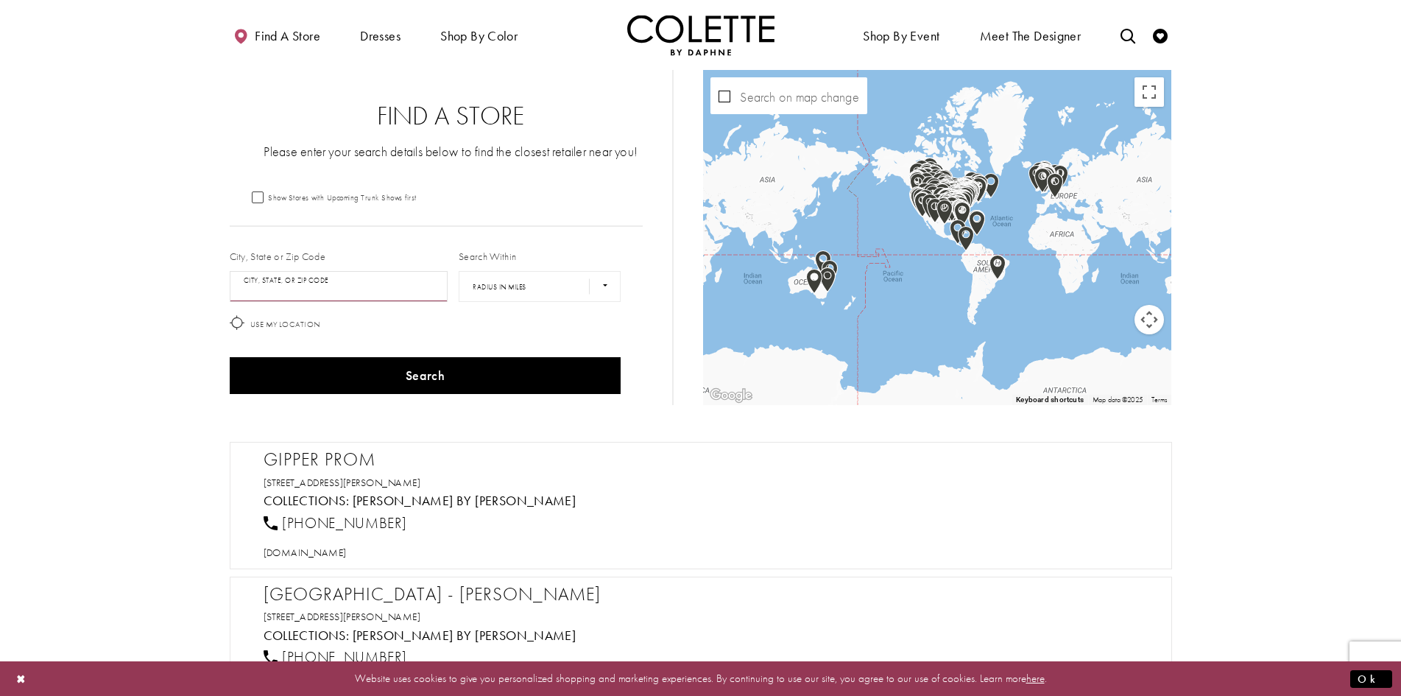
click at [370, 284] on input "City, State, or ZIP Code" at bounding box center [339, 286] width 219 height 31
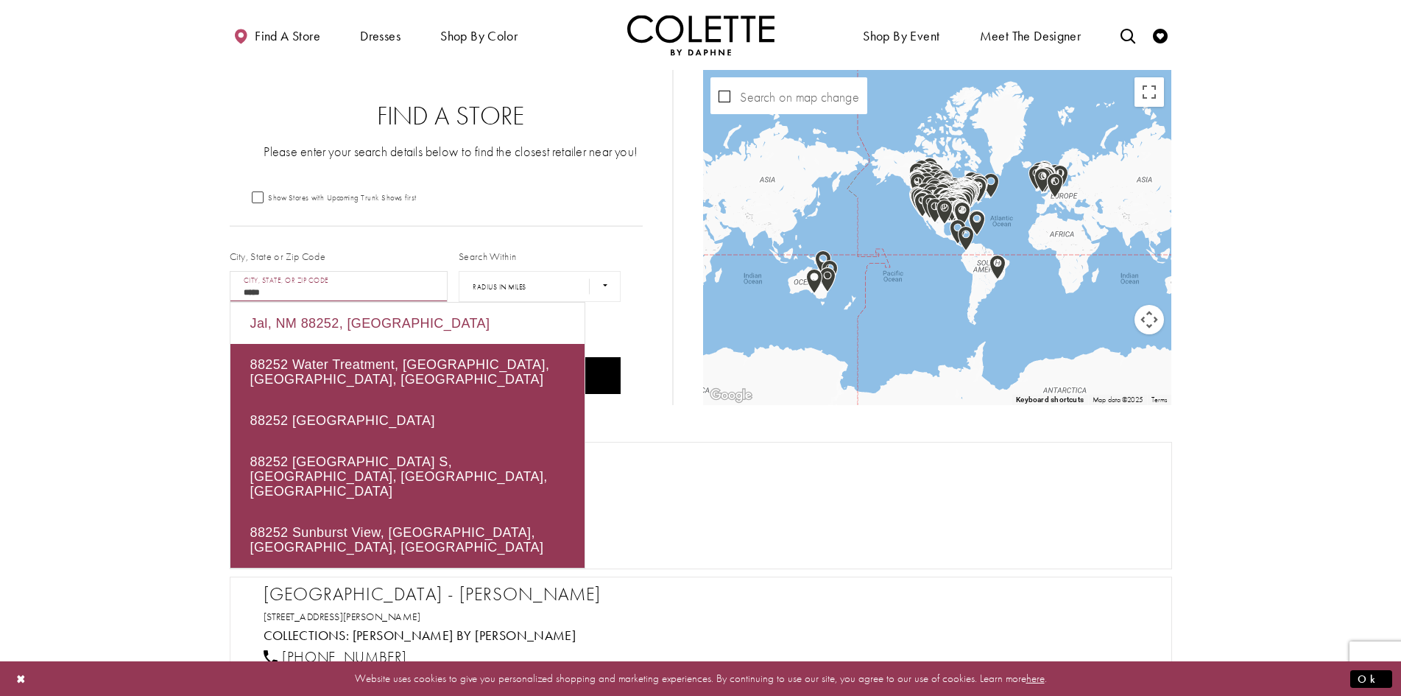
click at [358, 323] on div "Jal, NM 88252, USA" at bounding box center [407, 323] width 354 height 41
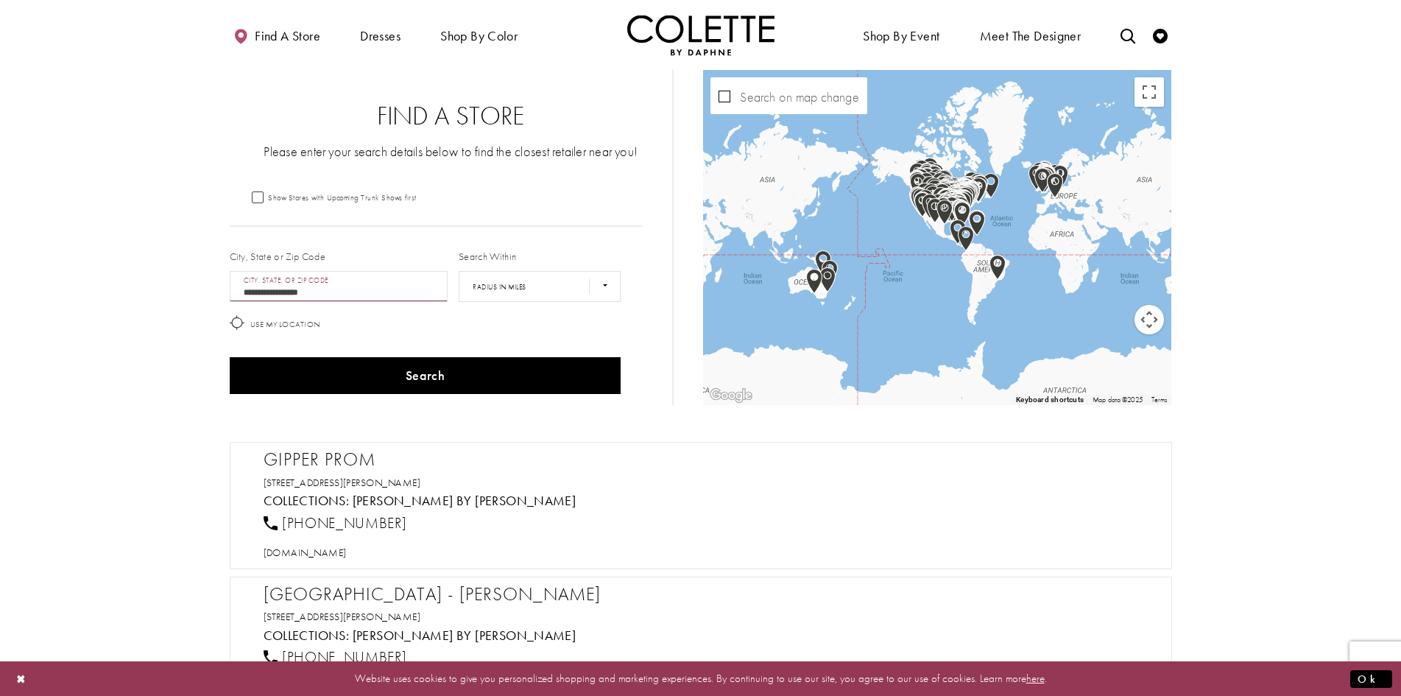
type input "**********"
click at [577, 277] on select "**** ** *** *** ***" at bounding box center [540, 286] width 162 height 31
select select "******"
click at [459, 271] on select "**** ** *** *** ***" at bounding box center [540, 286] width 162 height 31
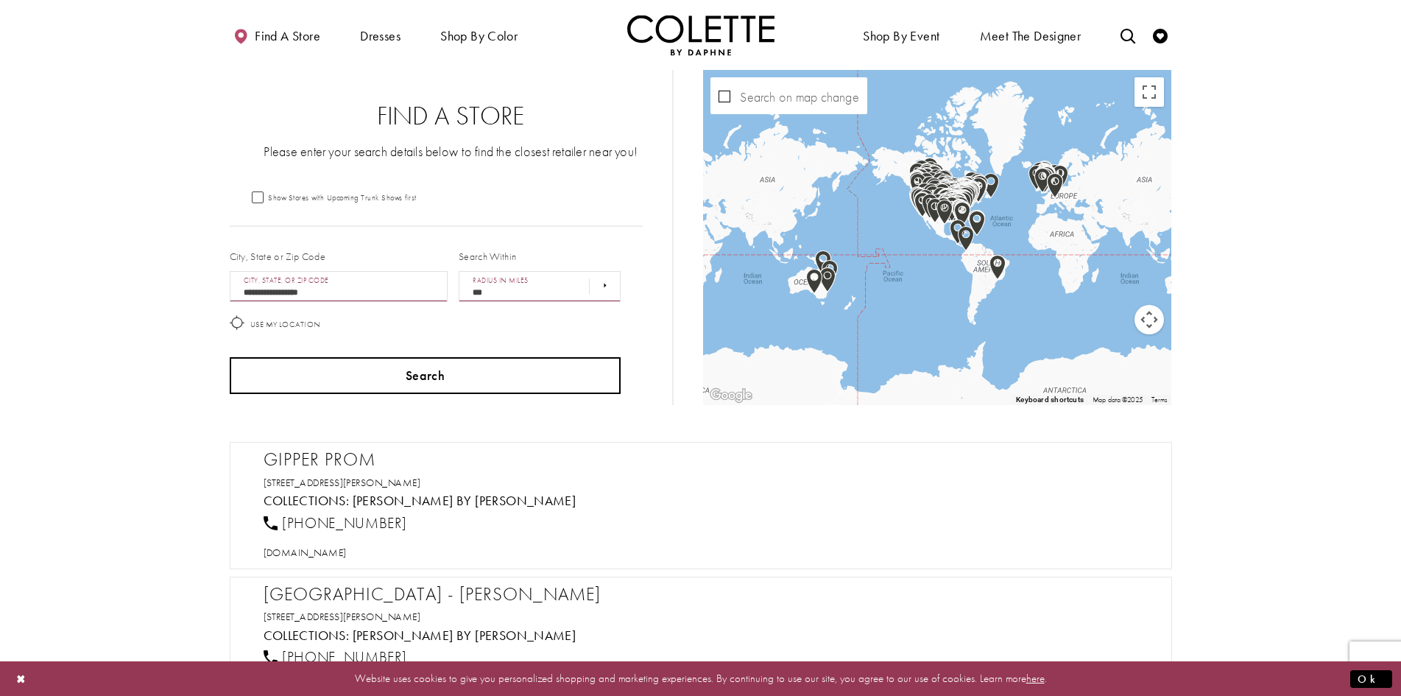
click at [512, 383] on button "Search" at bounding box center [426, 375] width 392 height 37
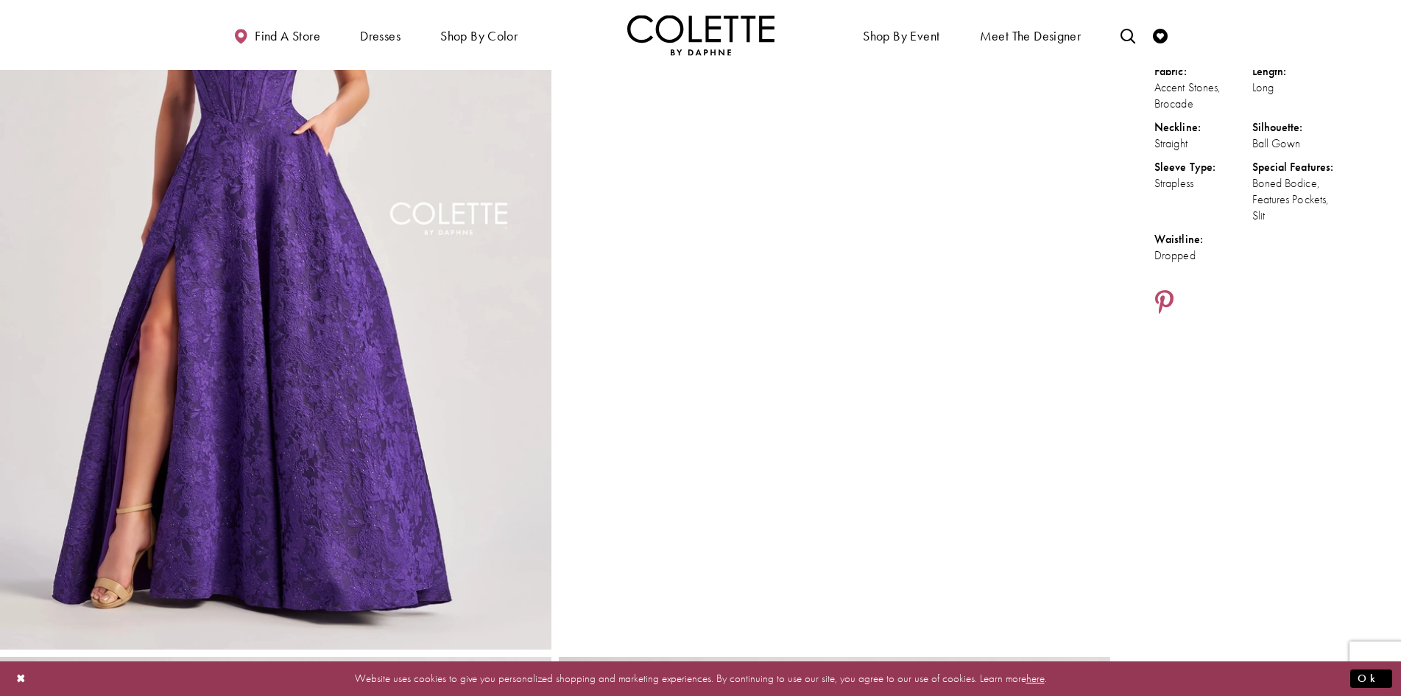
scroll to position [244, 0]
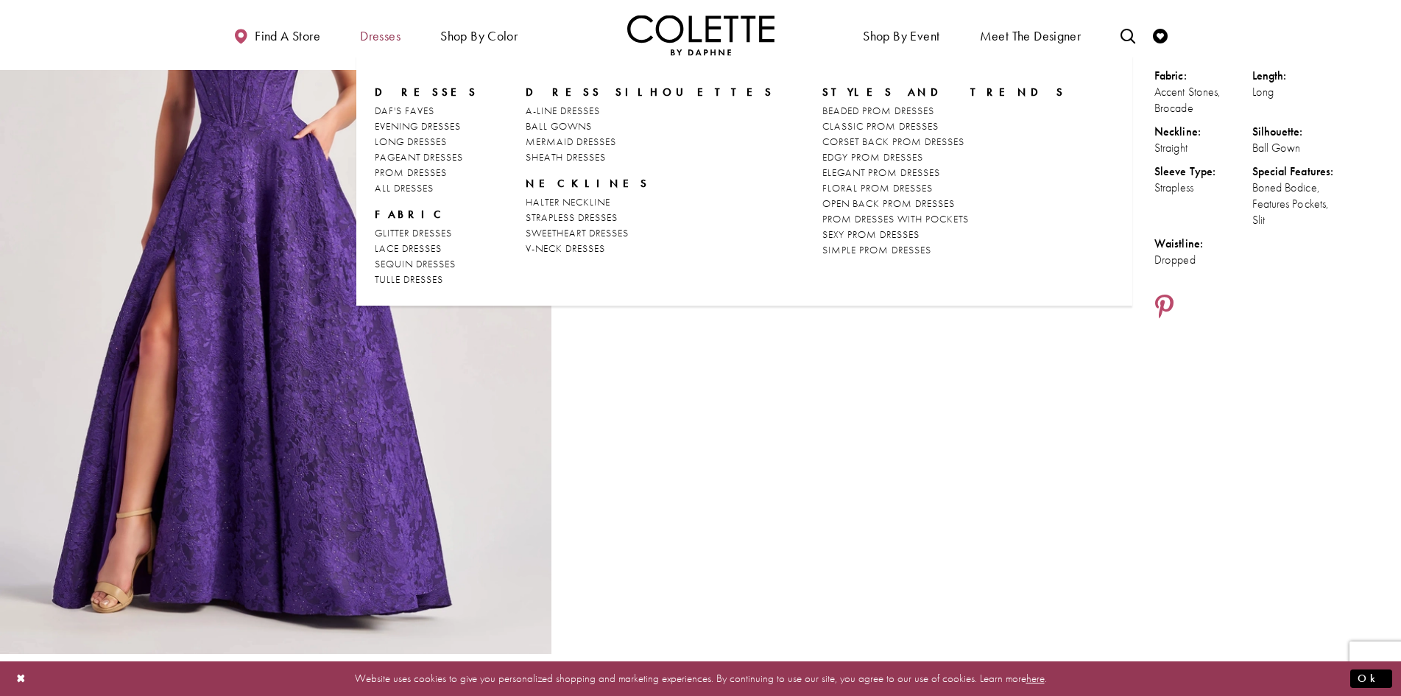
click at [378, 36] on span "Dresses" at bounding box center [380, 36] width 40 height 15
click at [583, 202] on span "HALTER NECKLINE" at bounding box center [568, 201] width 85 height 13
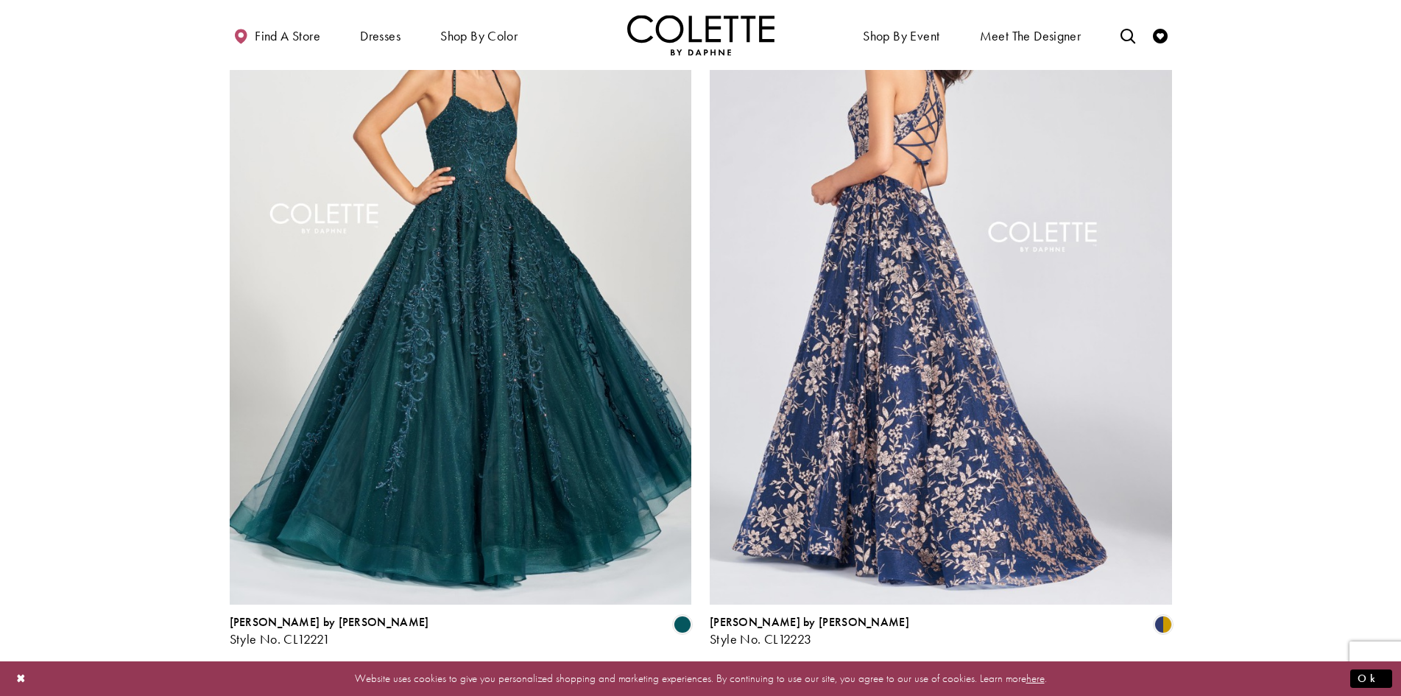
click at [734, 459] on img "Visit Colette by Daphne Style No. CL12223 Page" at bounding box center [941, 268] width 462 height 672
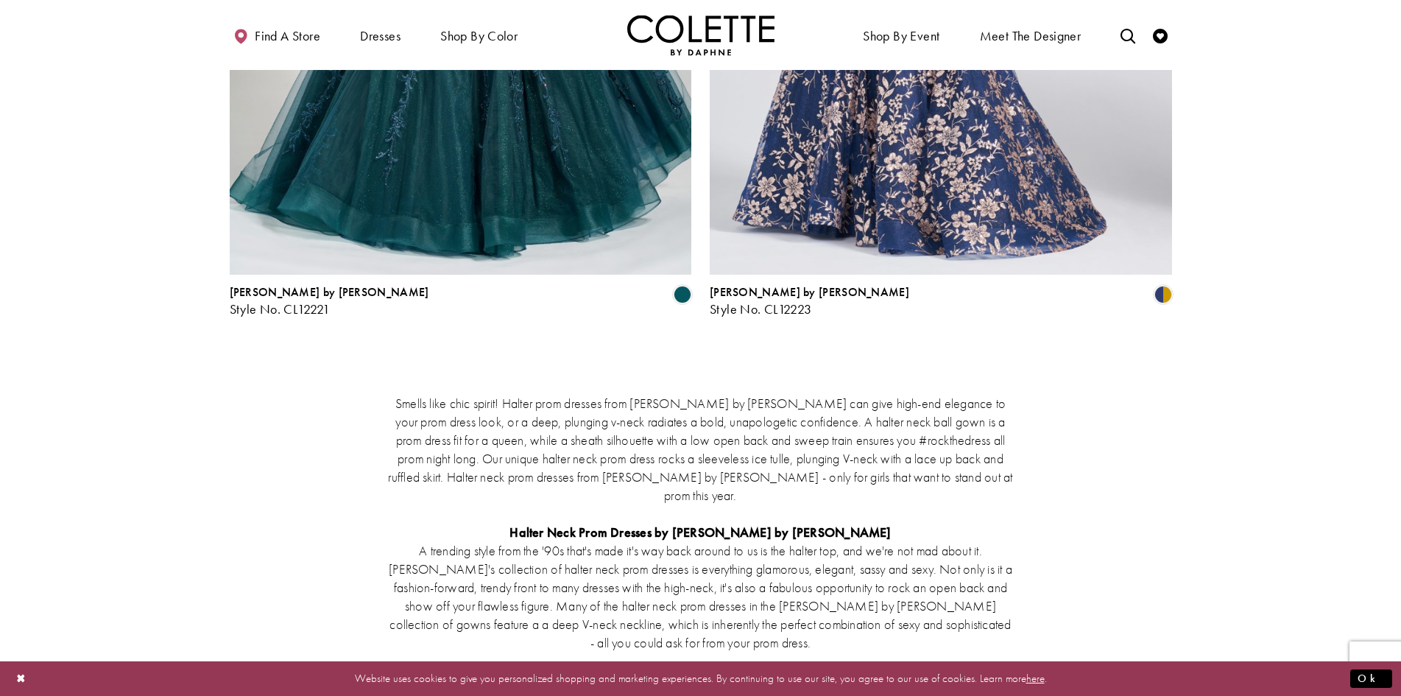
scroll to position [2187, 0]
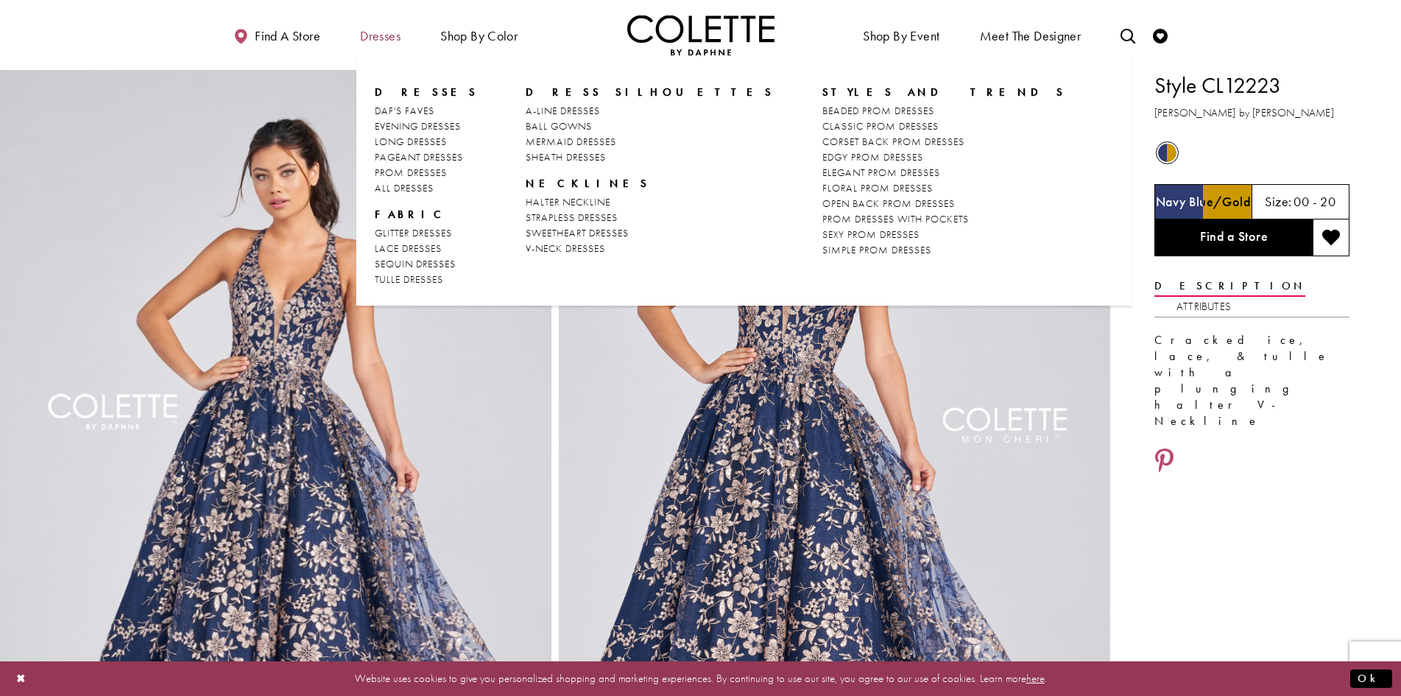
click at [395, 37] on span "Dresses" at bounding box center [380, 36] width 40 height 15
click at [580, 220] on span "STRAPLESS DRESSES" at bounding box center [572, 217] width 92 height 13
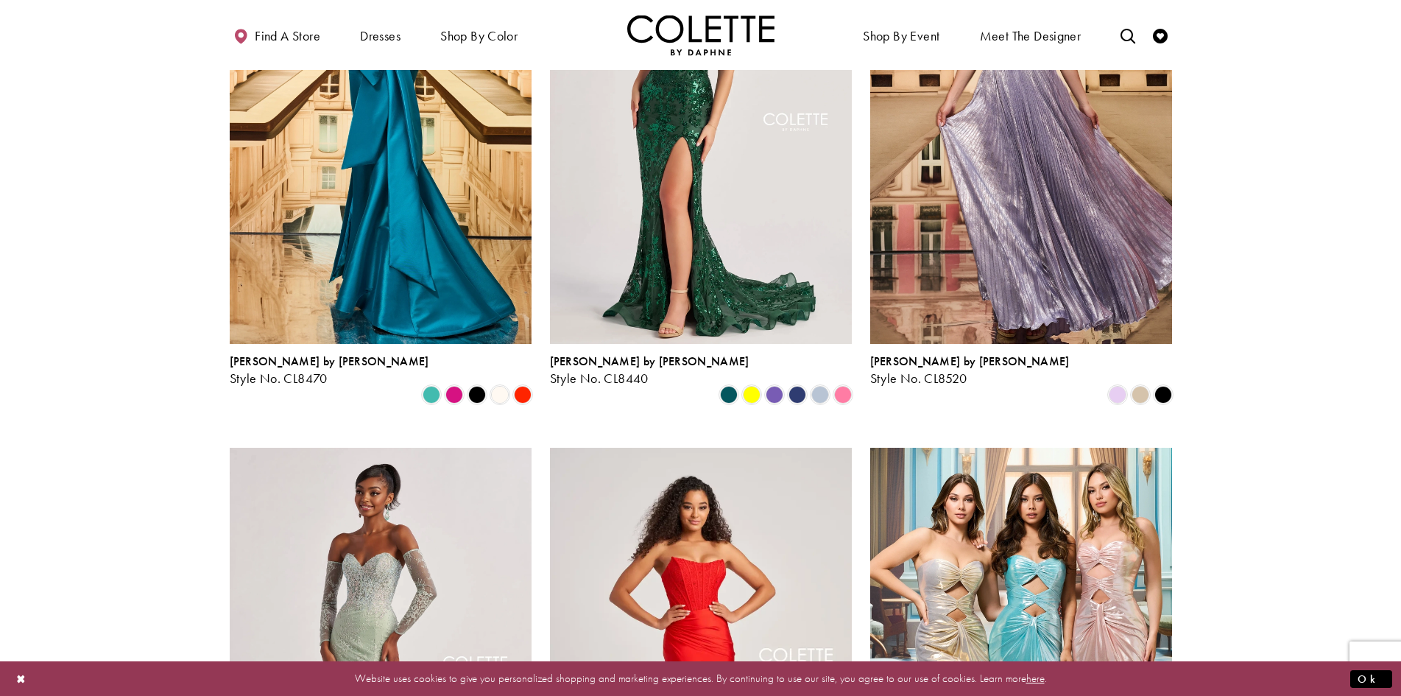
scroll to position [249, 0]
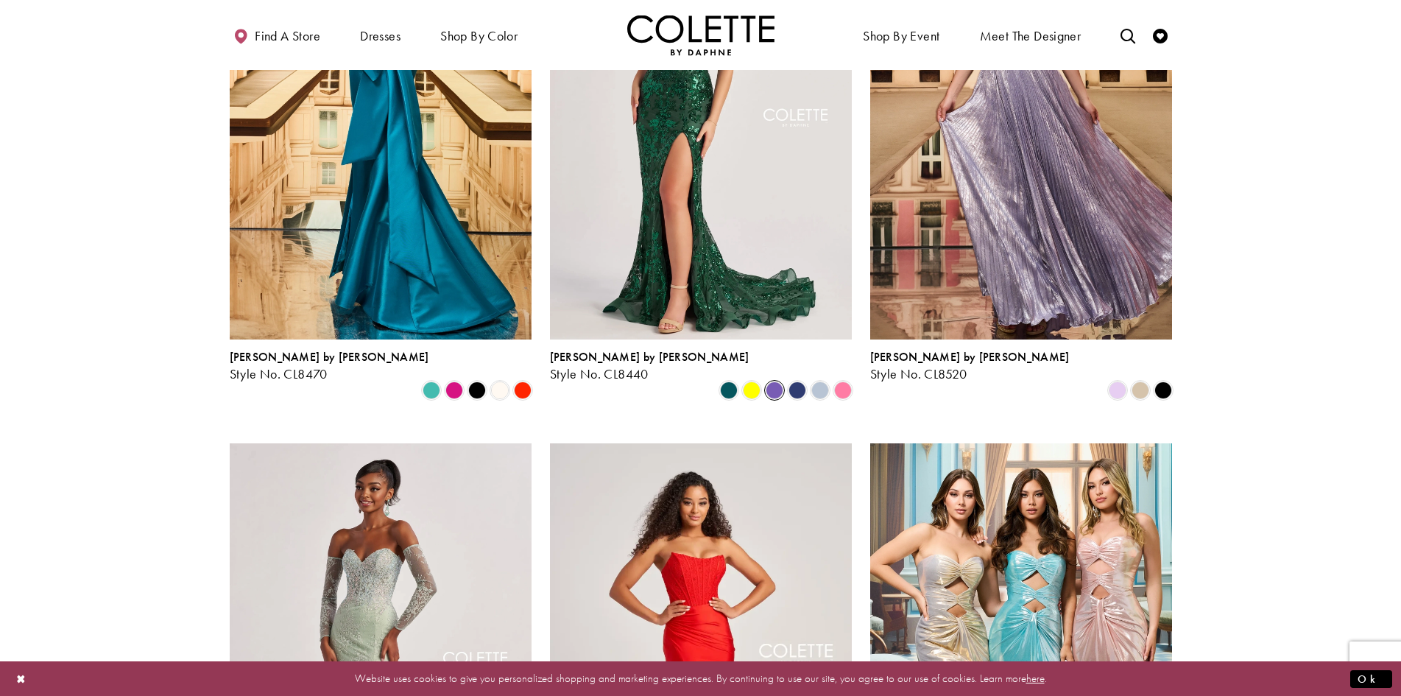
click at [777, 381] on span "Product List" at bounding box center [775, 390] width 18 height 18
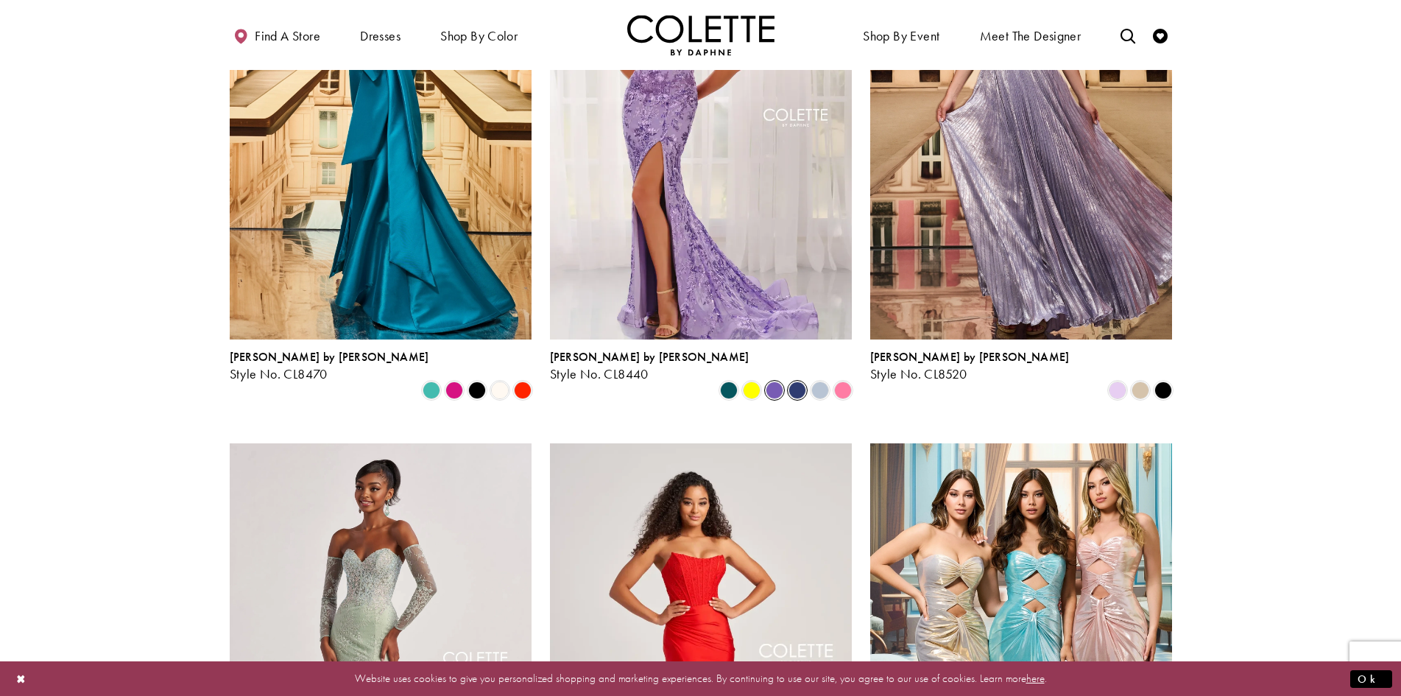
click at [795, 381] on span "Product List" at bounding box center [798, 390] width 18 height 18
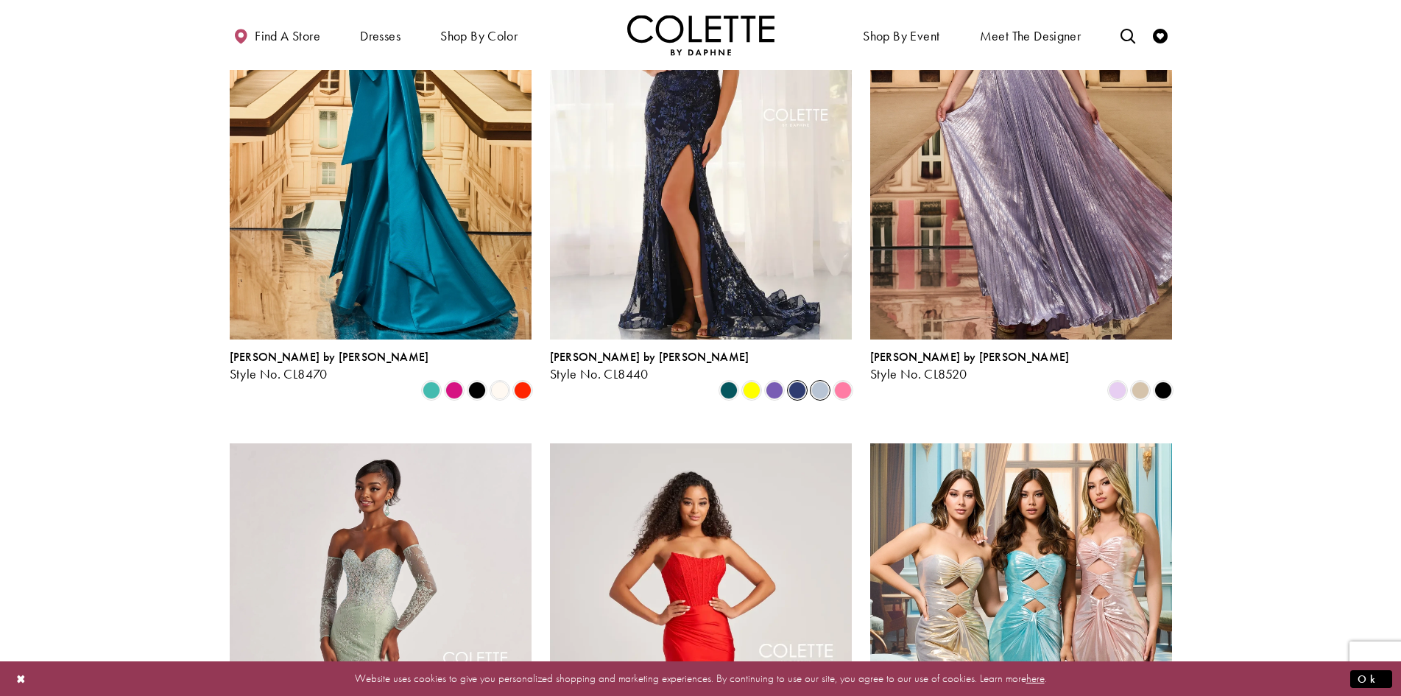
click at [816, 381] on span "Product List" at bounding box center [820, 390] width 18 height 18
